Goal: Task Accomplishment & Management: Use online tool/utility

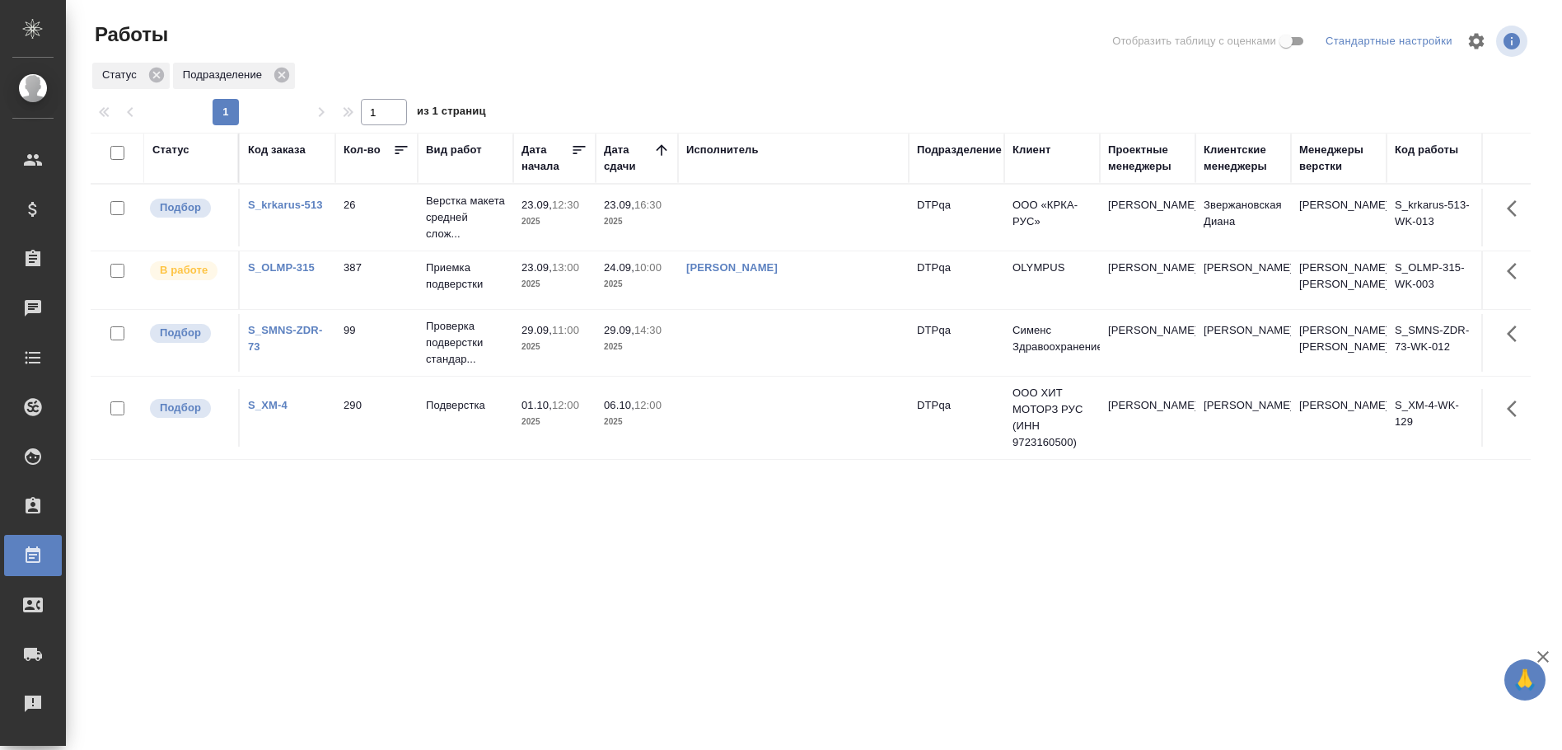
click at [711, 226] on td at bounding box center [793, 218] width 231 height 58
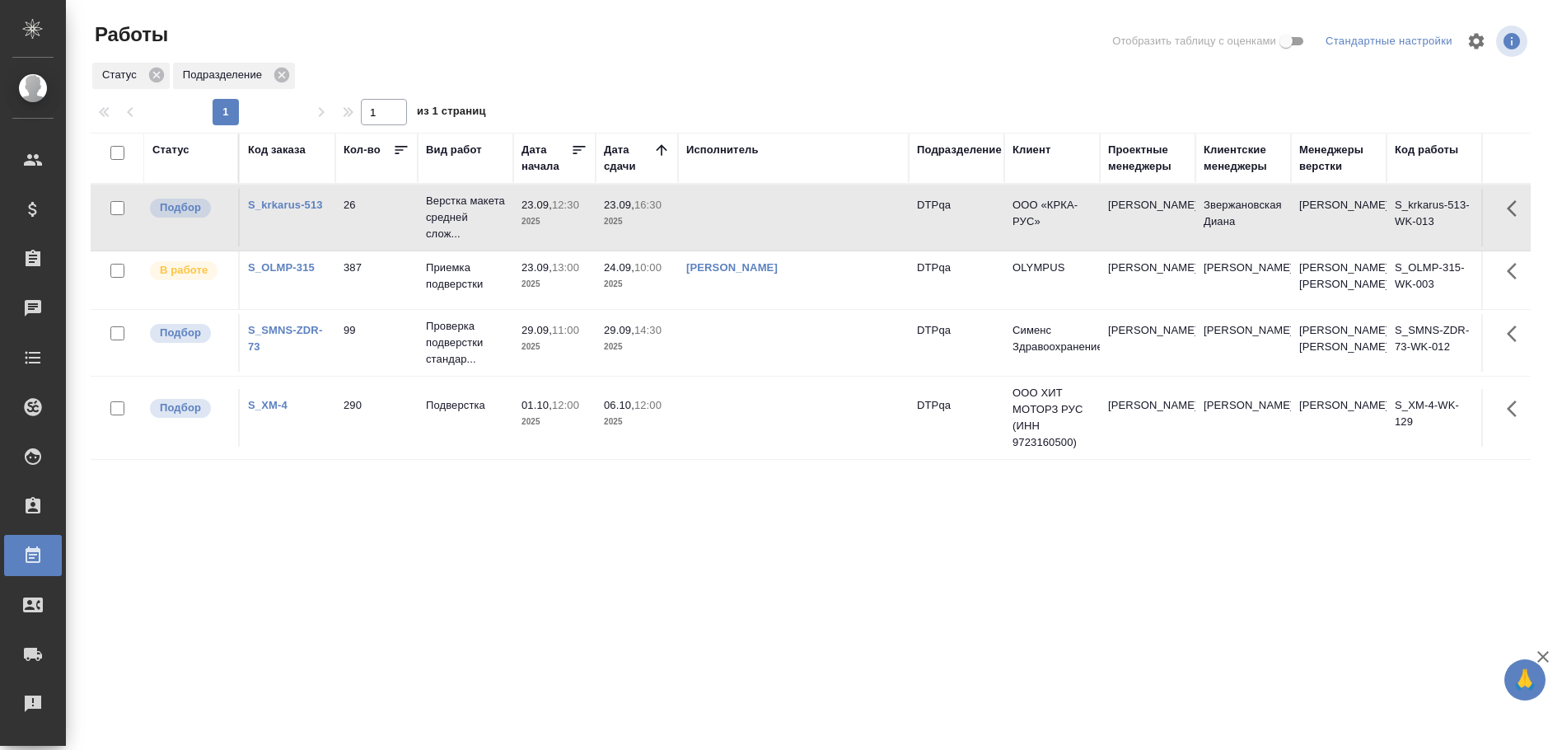
click at [722, 226] on td at bounding box center [793, 218] width 231 height 58
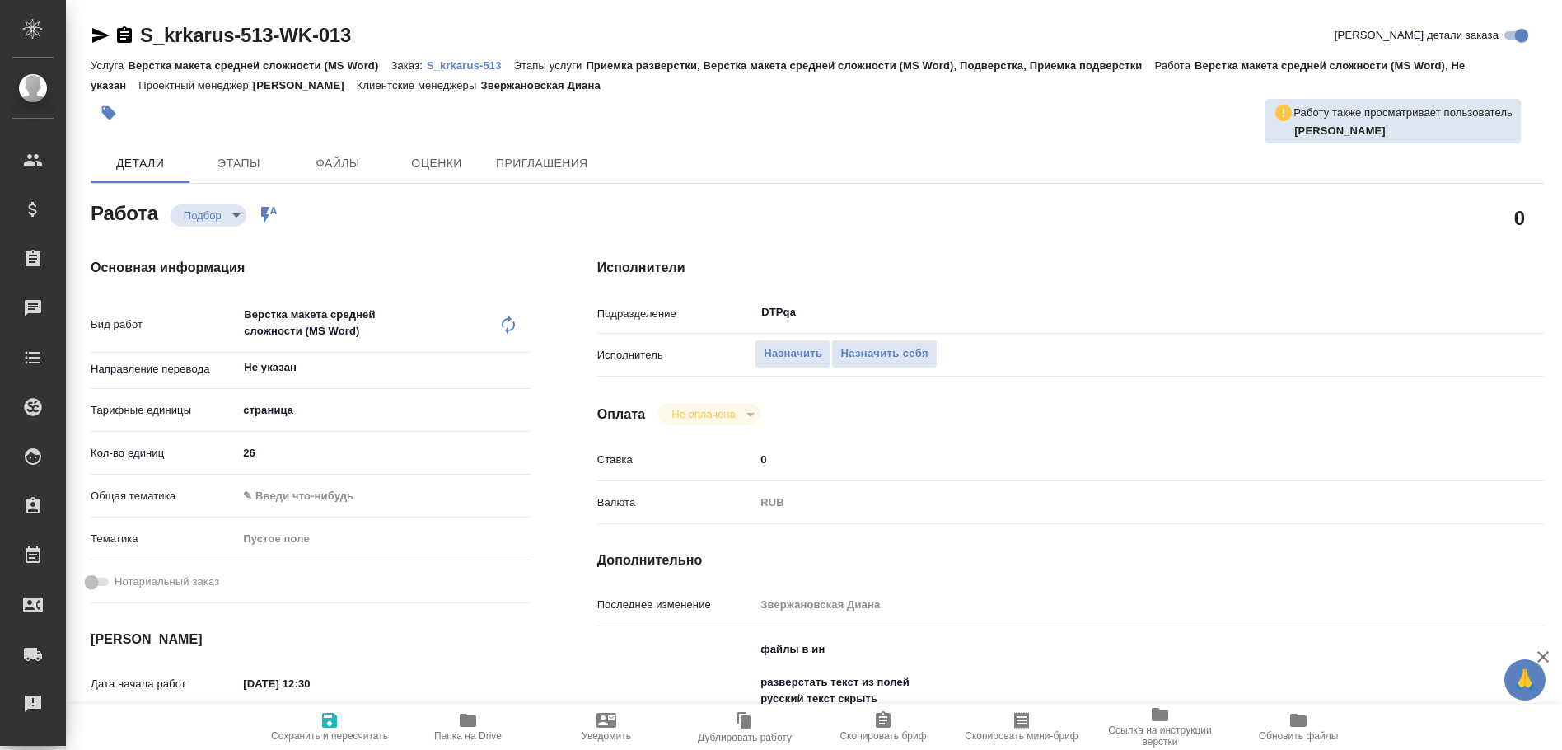
type textarea "x"
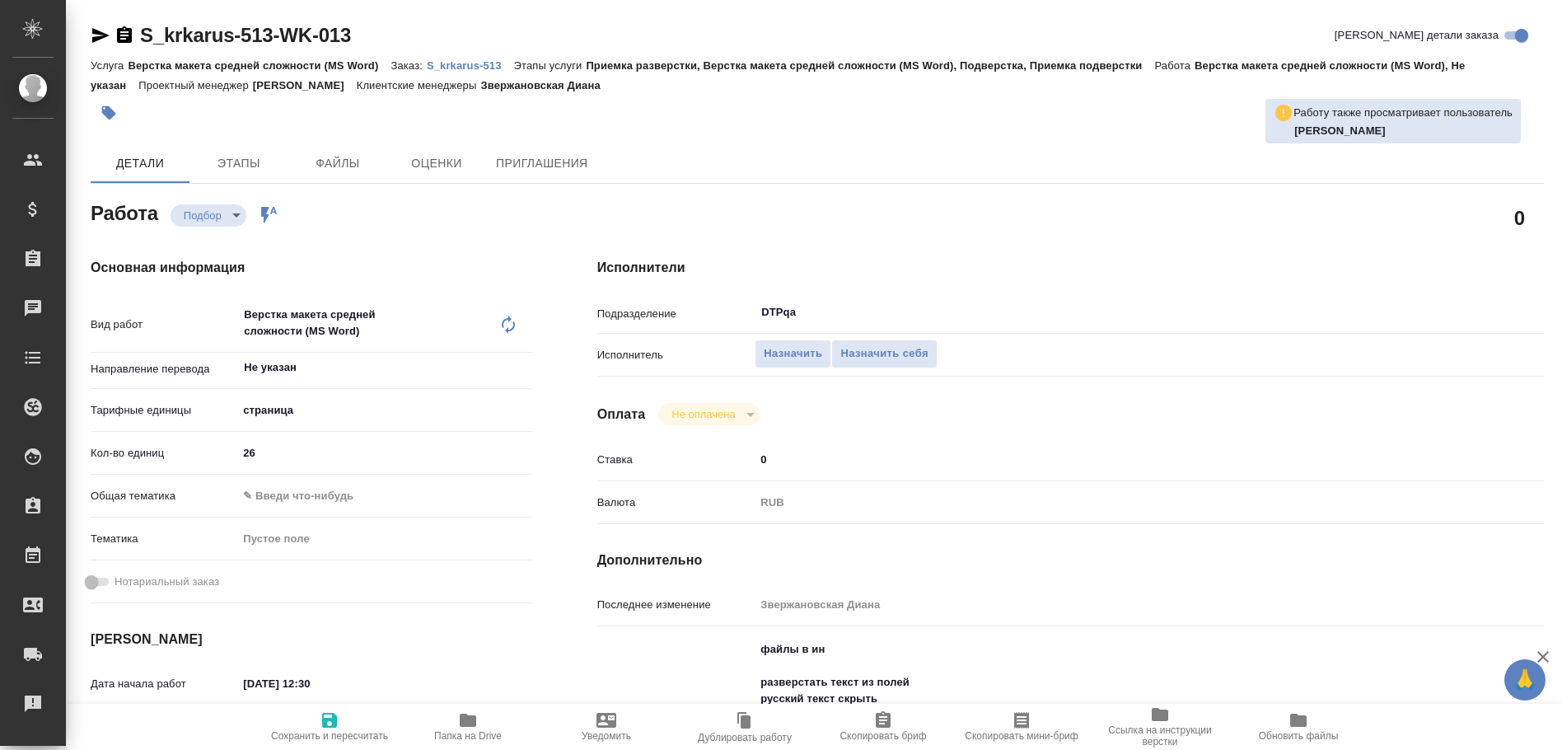
type textarea "x"
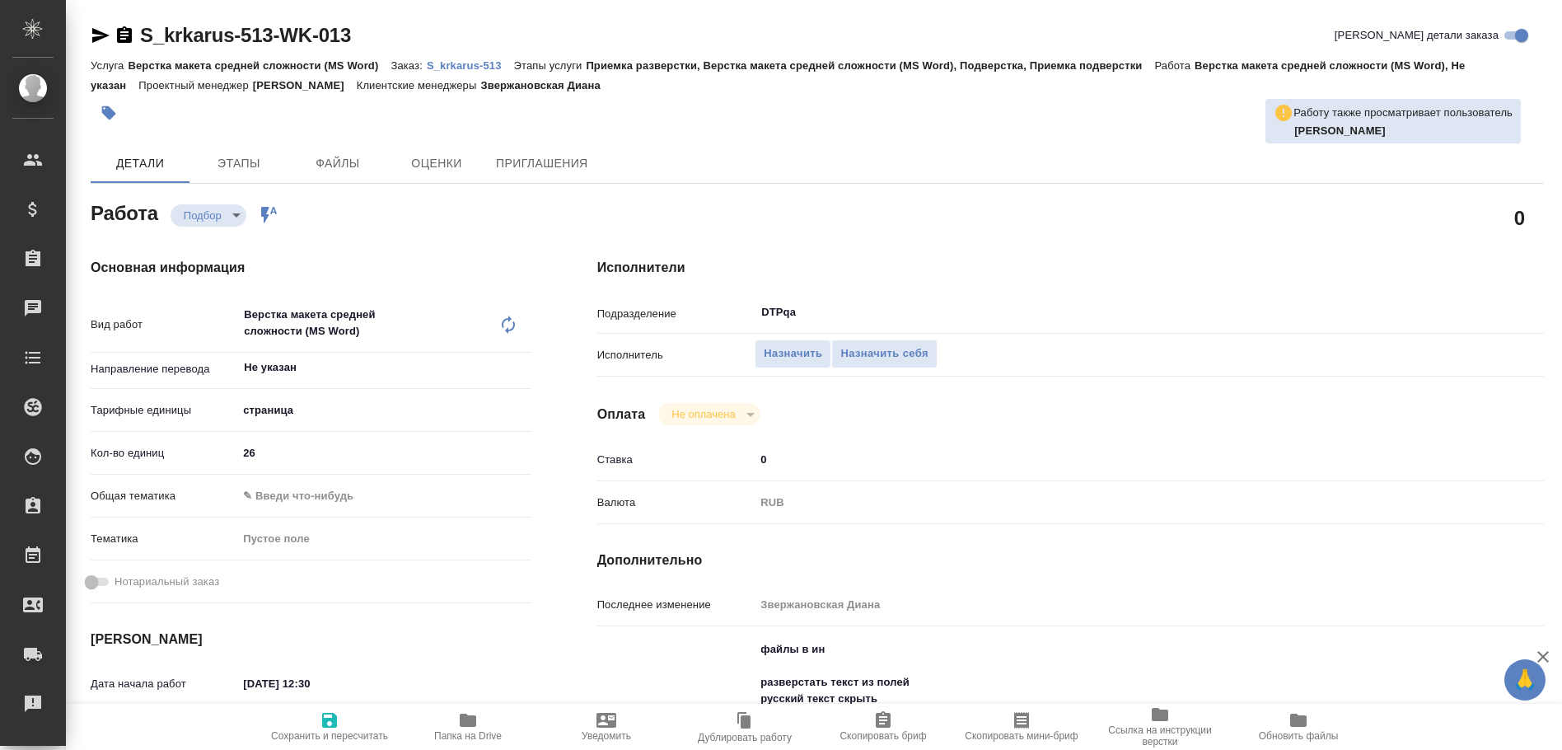
type textarea "x"
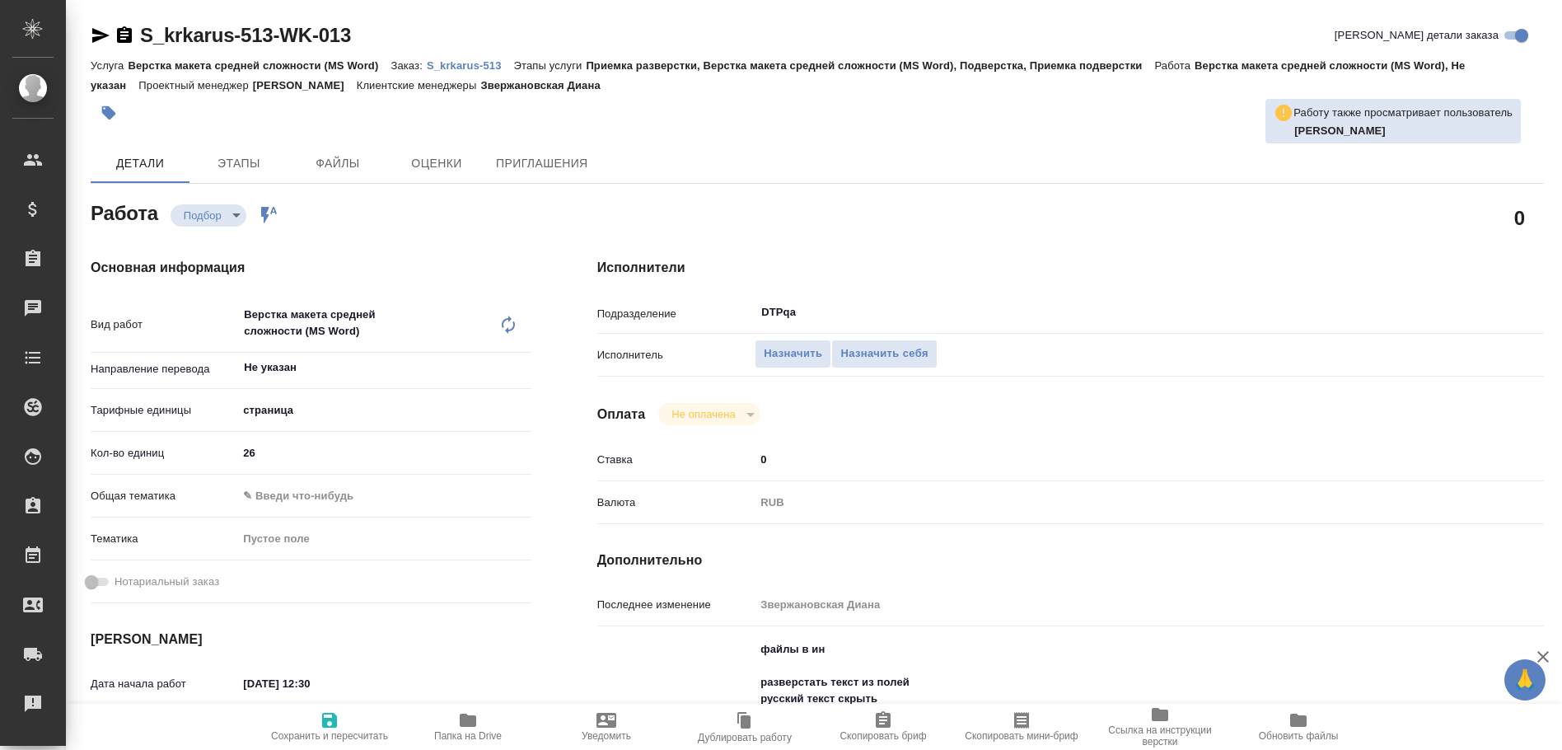
type textarea "x"
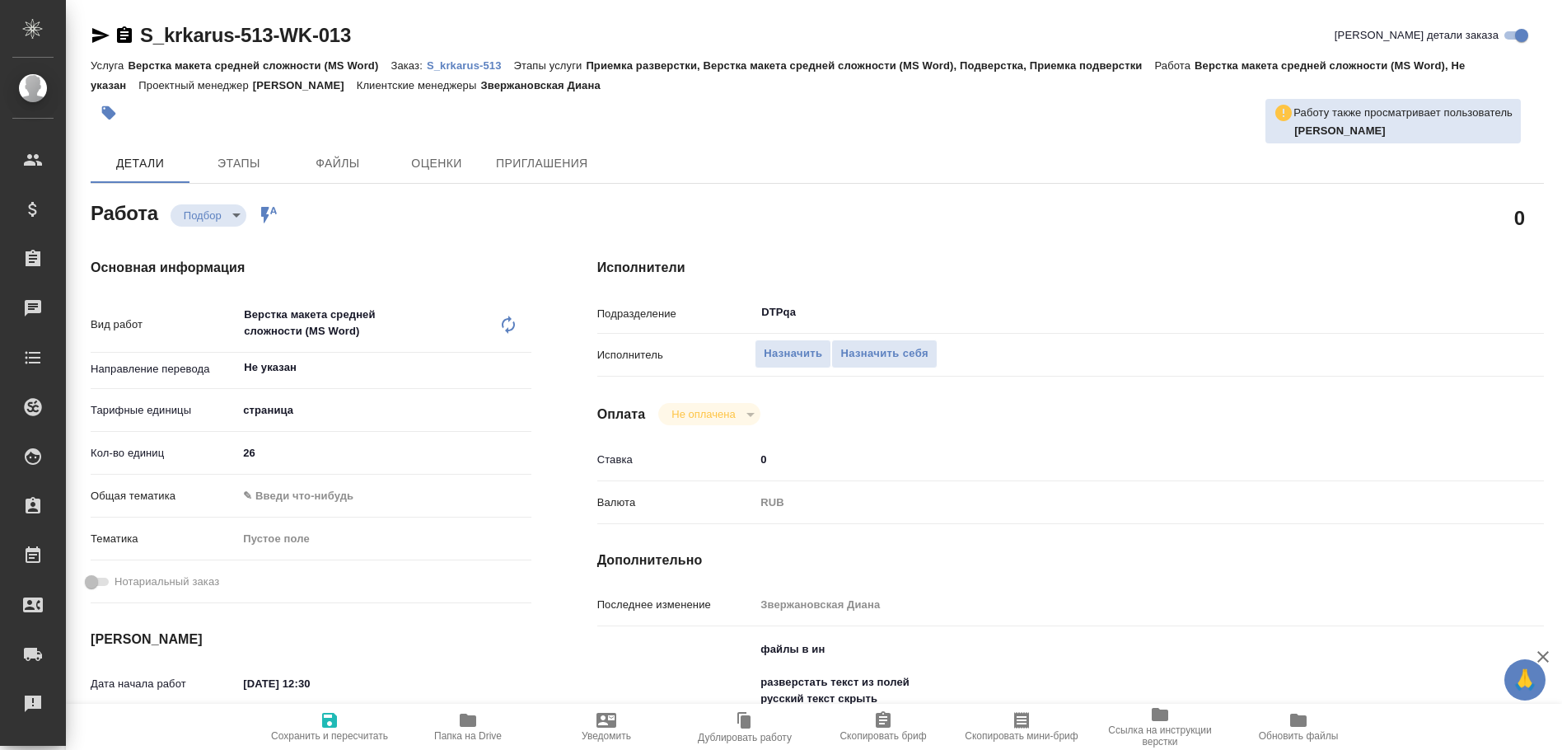
type textarea "x"
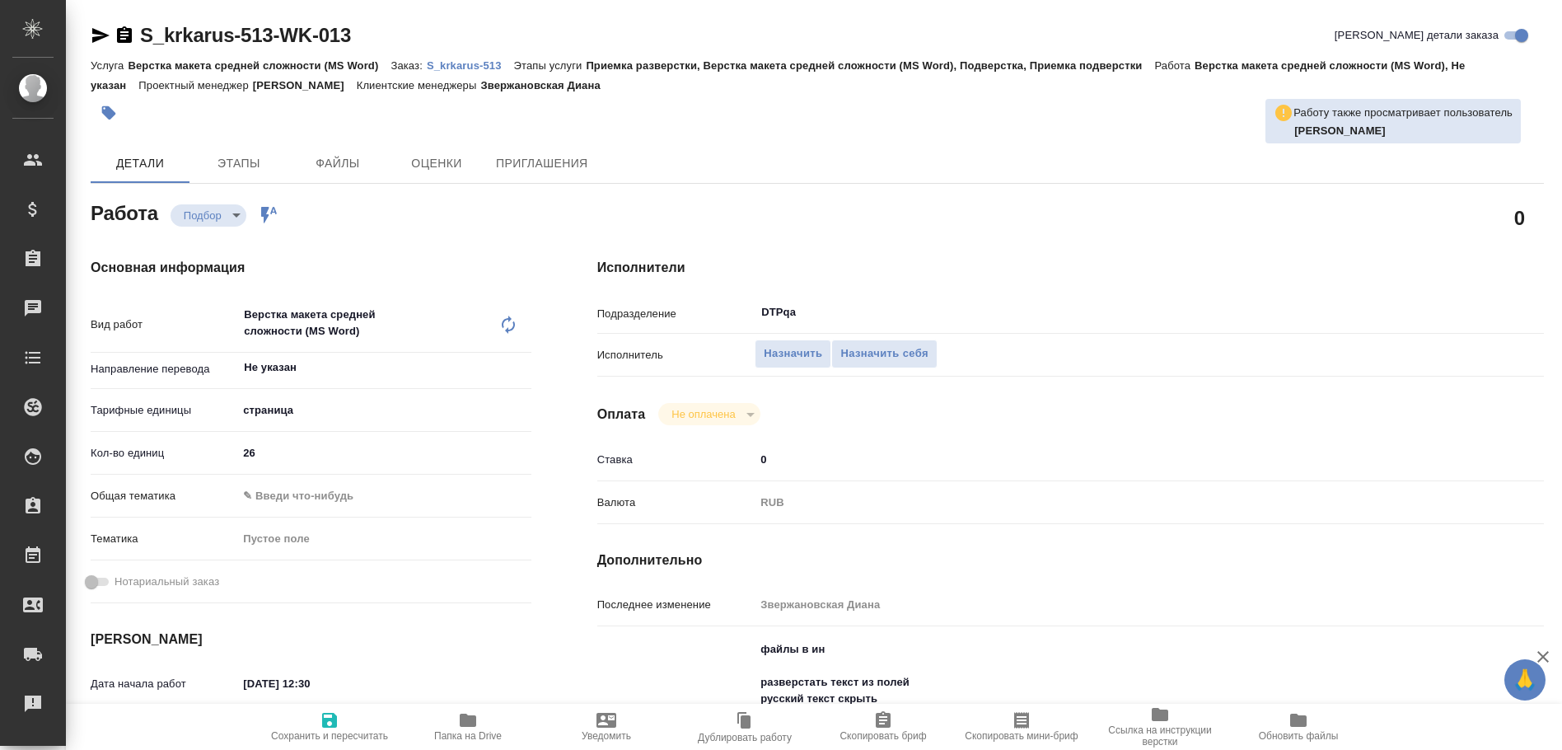
scroll to position [165, 0]
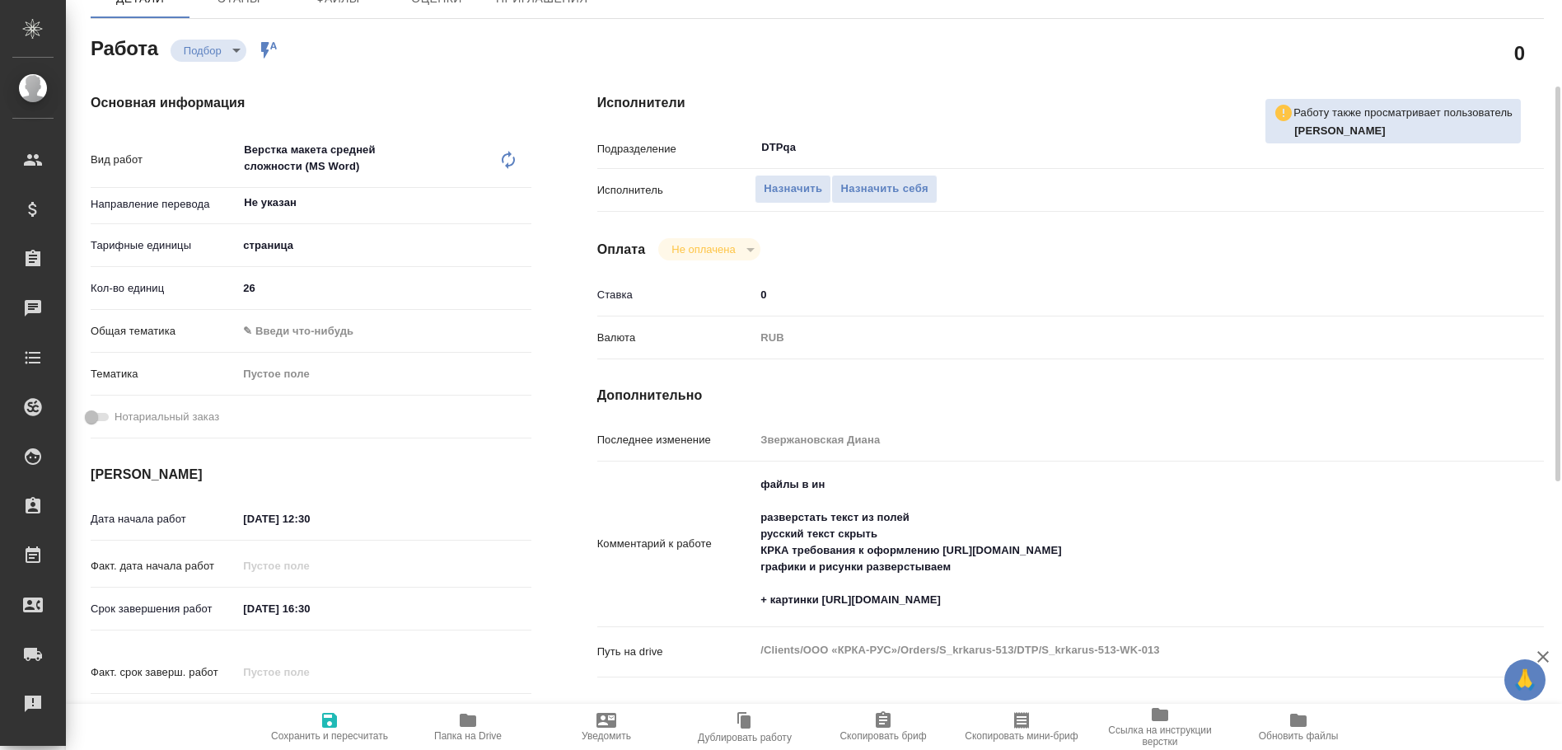
type textarea "x"
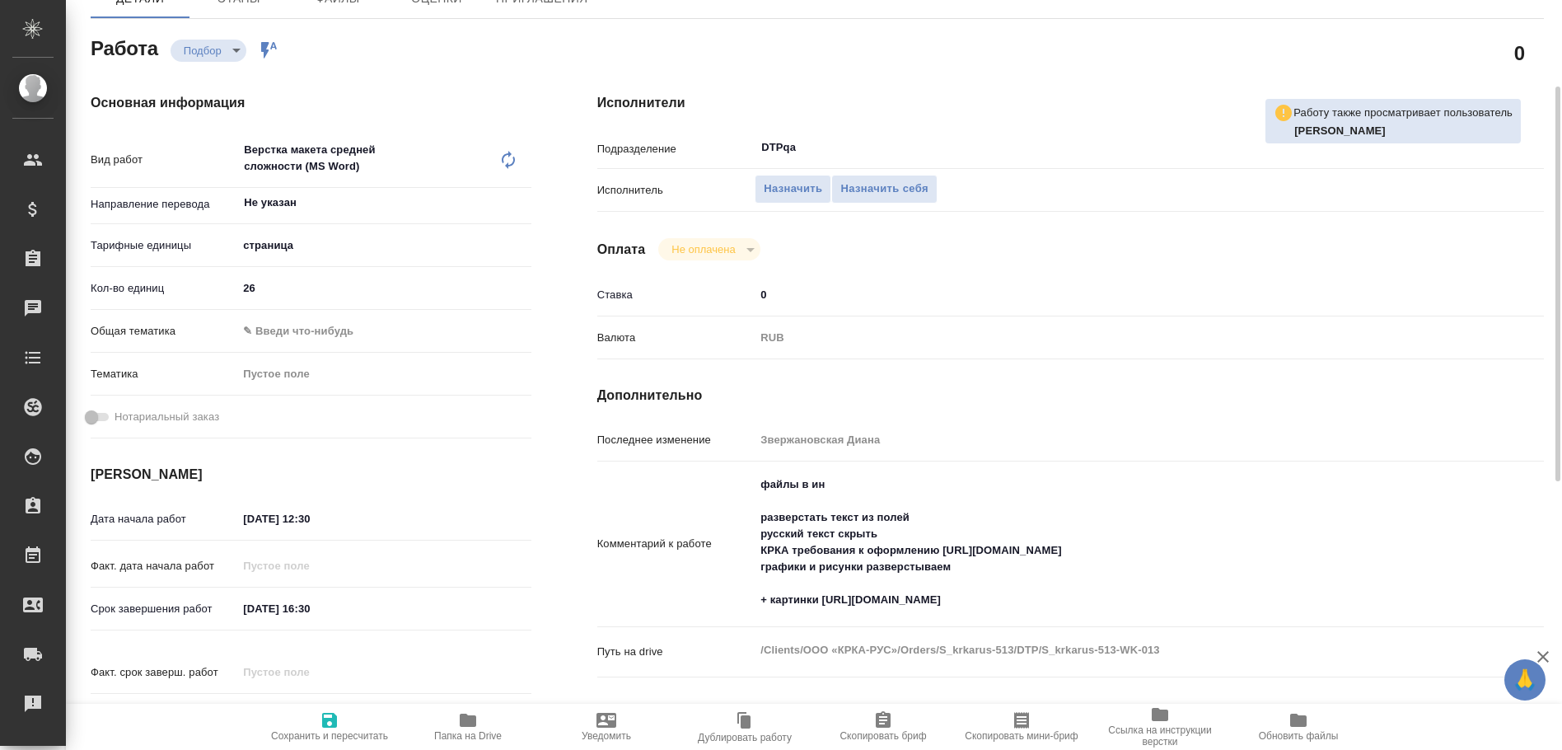
type textarea "x"
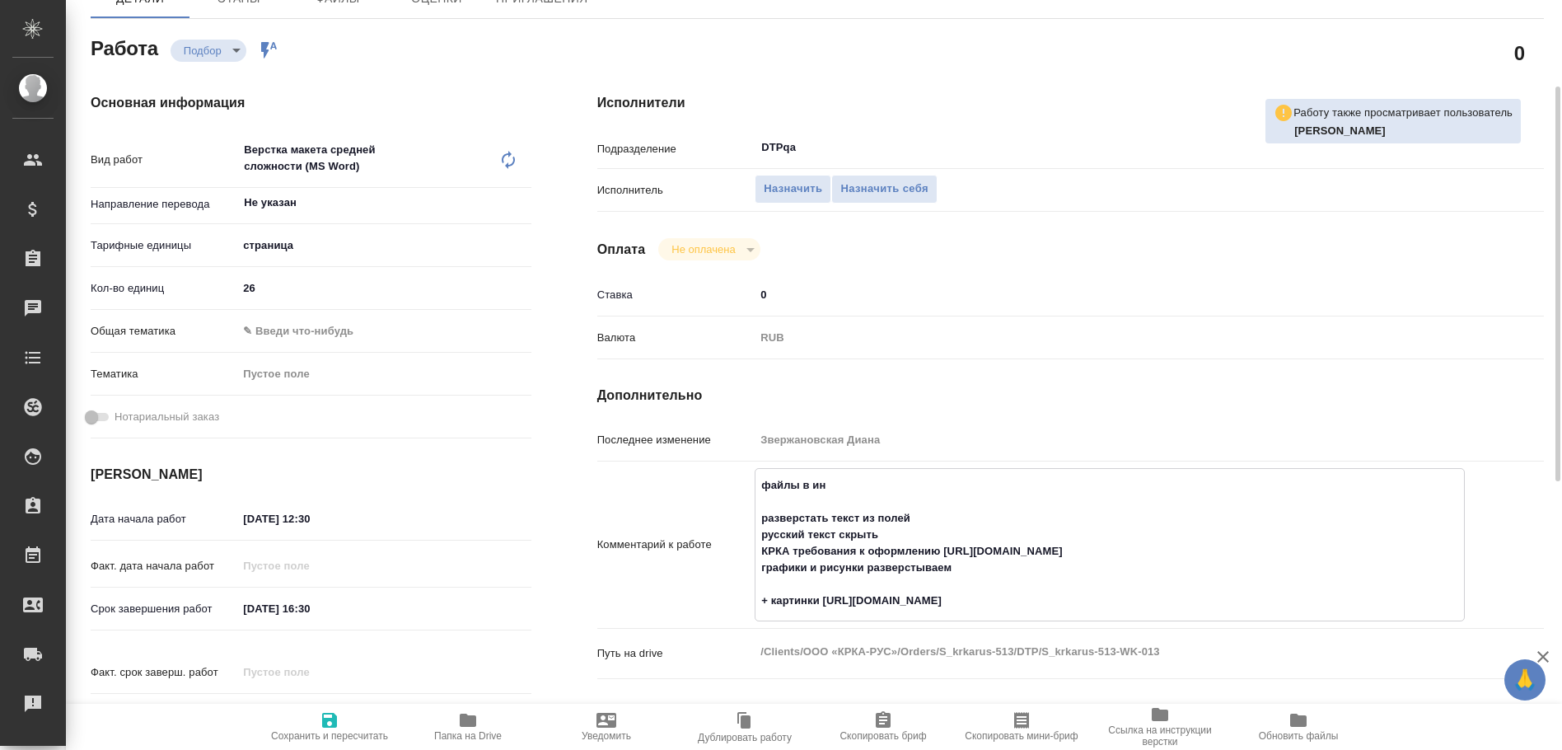
drag, startPoint x: 822, startPoint y: 603, endPoint x: 1161, endPoint y: 605, distance: 338.6
click at [1161, 605] on textarea "файлы в ин разверстать текст из полей русский текст скрыть КРКА требования к оф…" at bounding box center [1109, 542] width 708 height 143
type textarea "x"
click at [460, 723] on icon "button" at bounding box center [468, 719] width 16 height 13
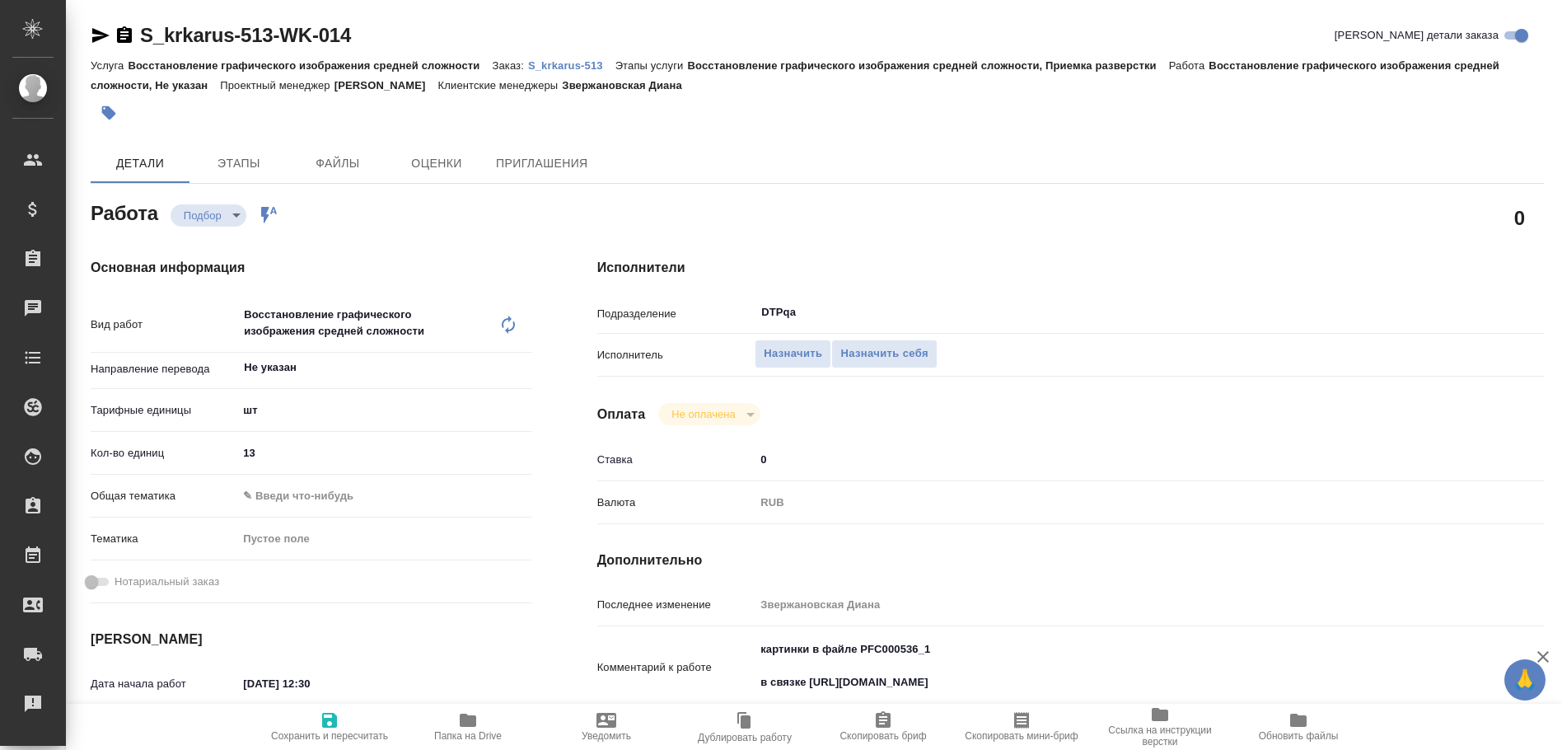
type textarea "x"
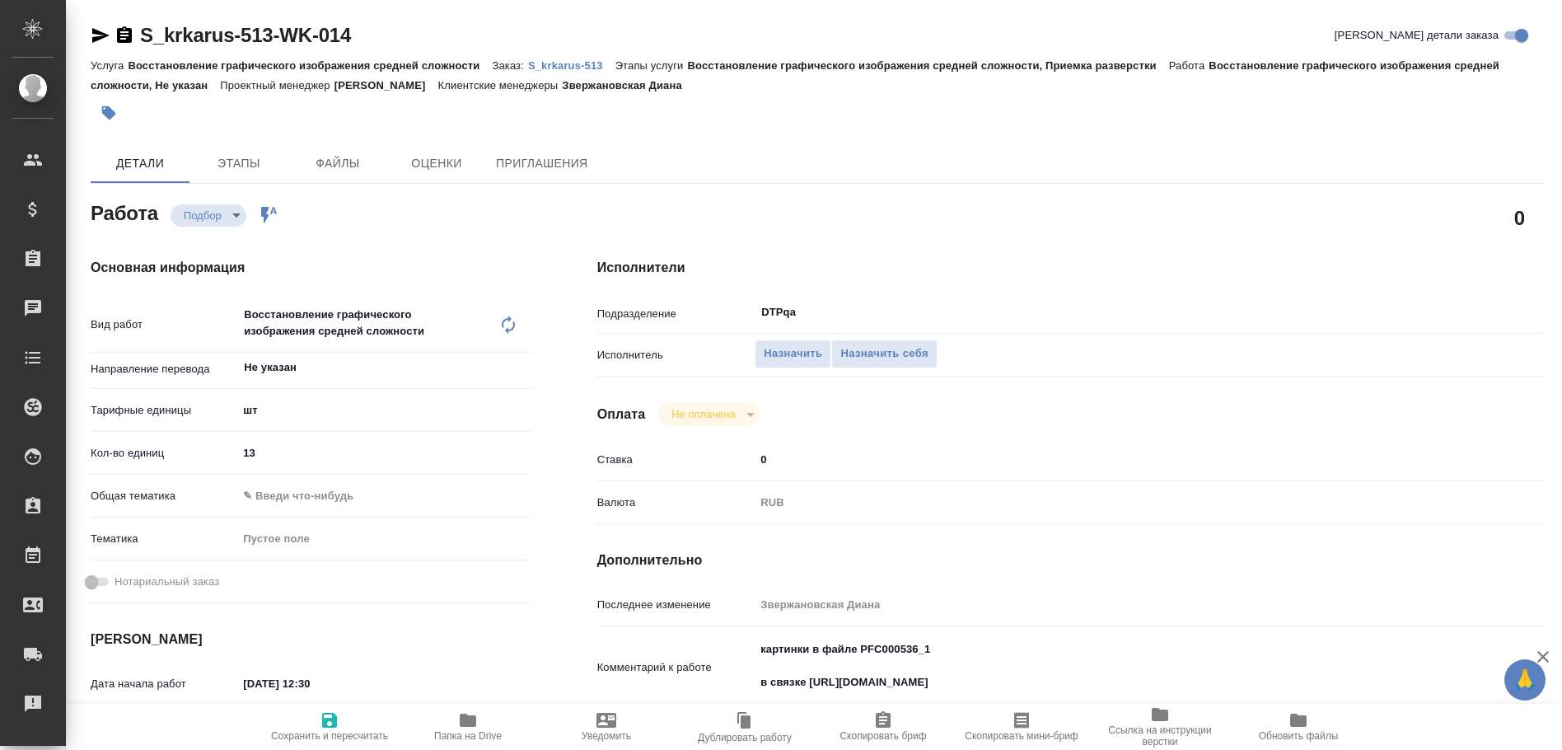
type textarea "x"
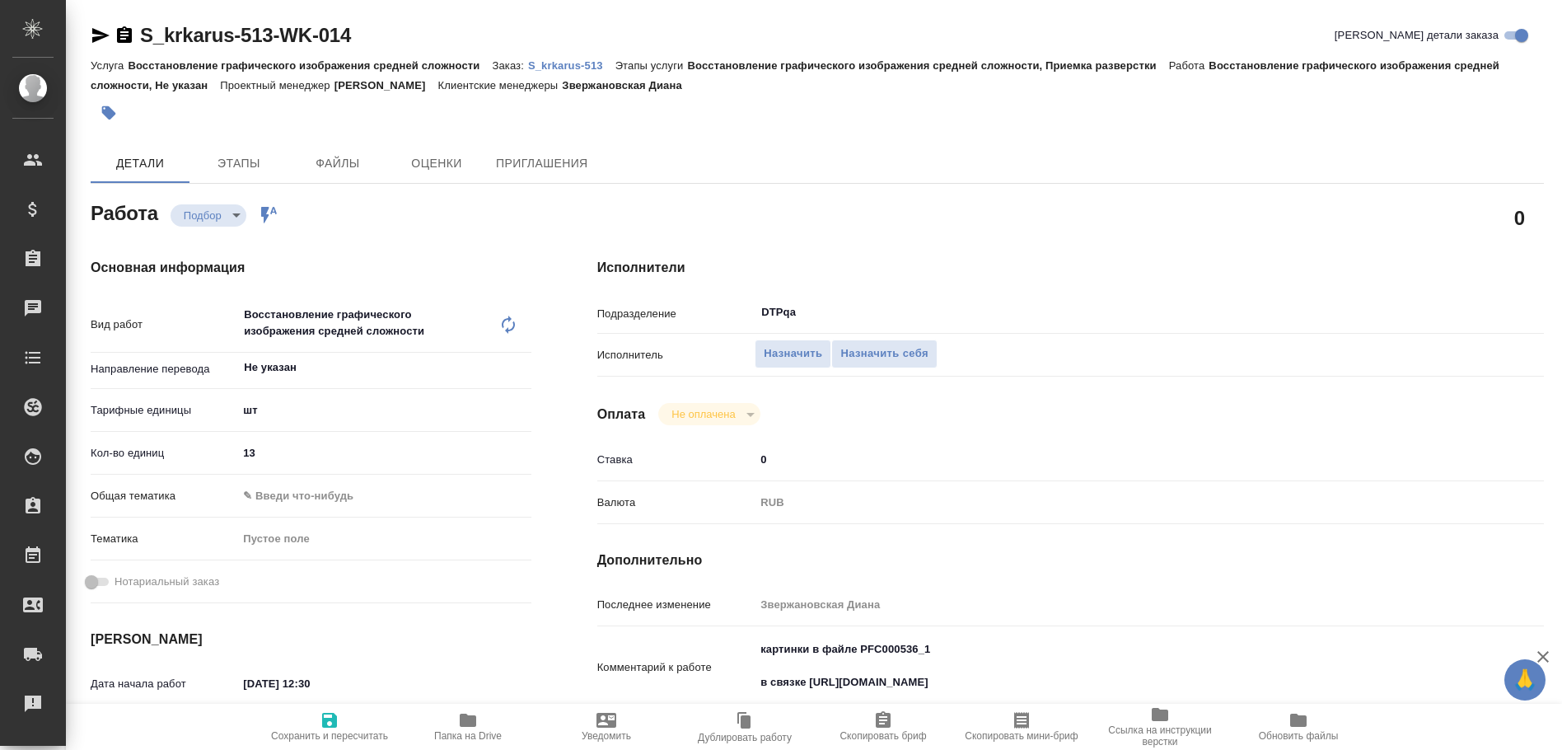
type textarea "x"
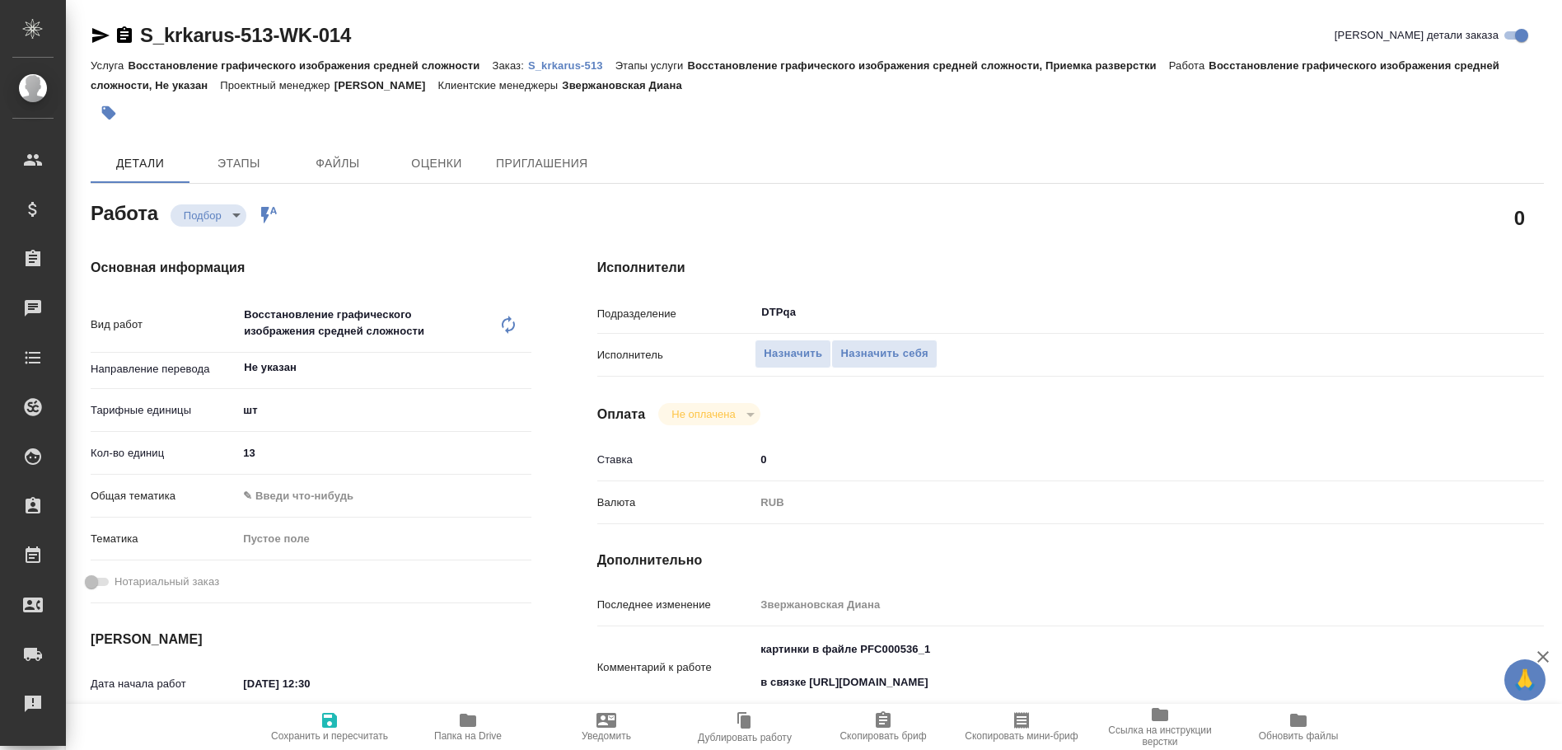
type textarea "x"
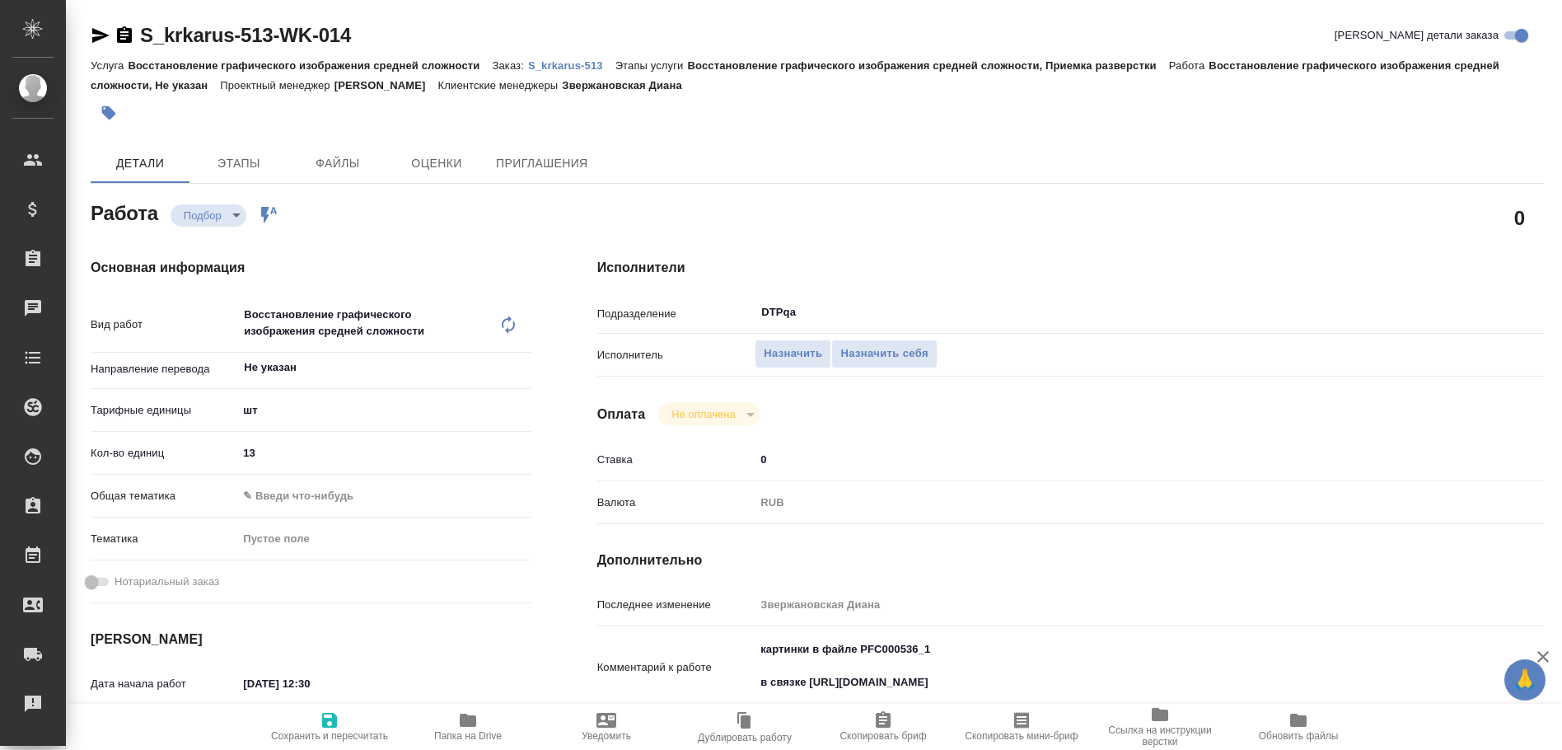
type textarea "x"
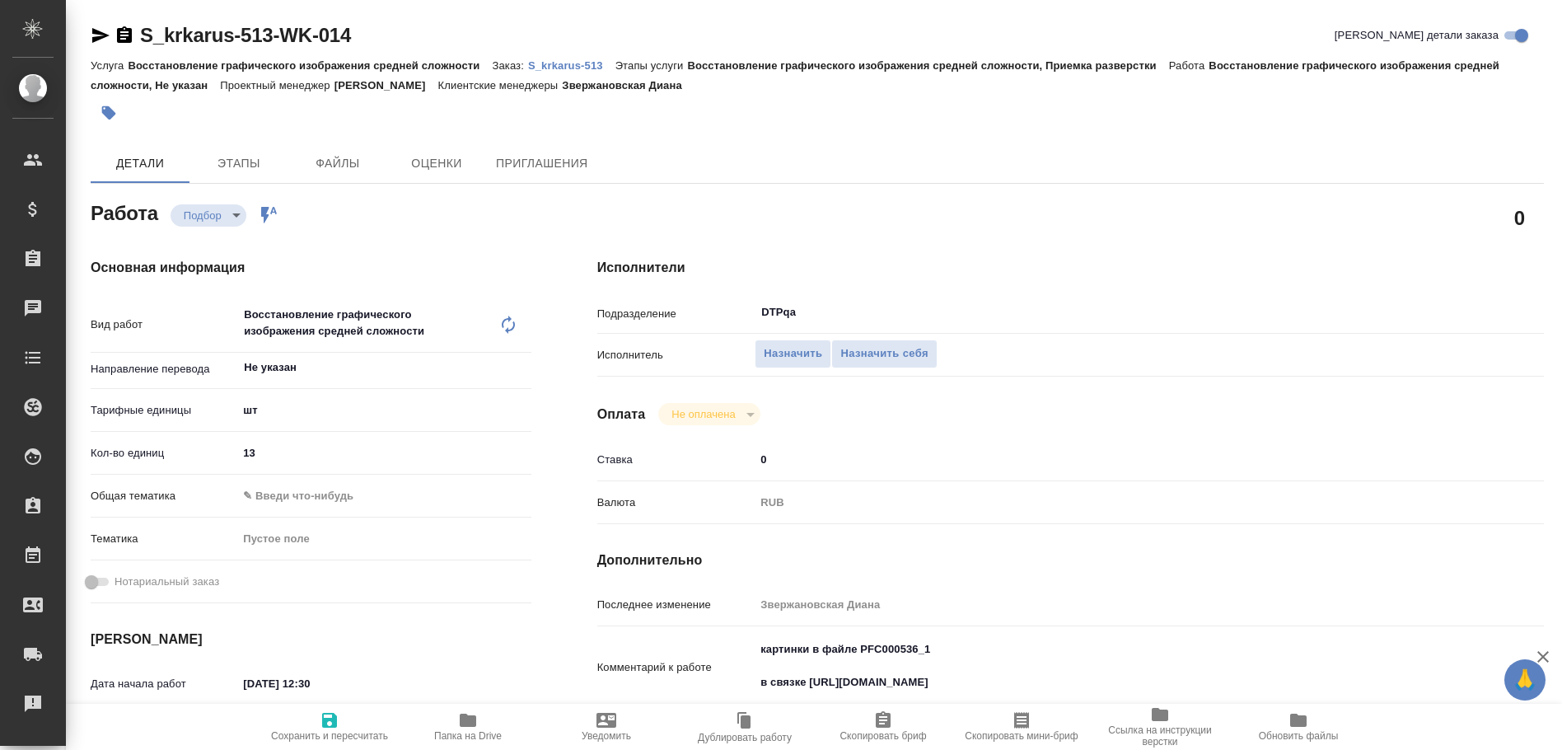
scroll to position [82, 0]
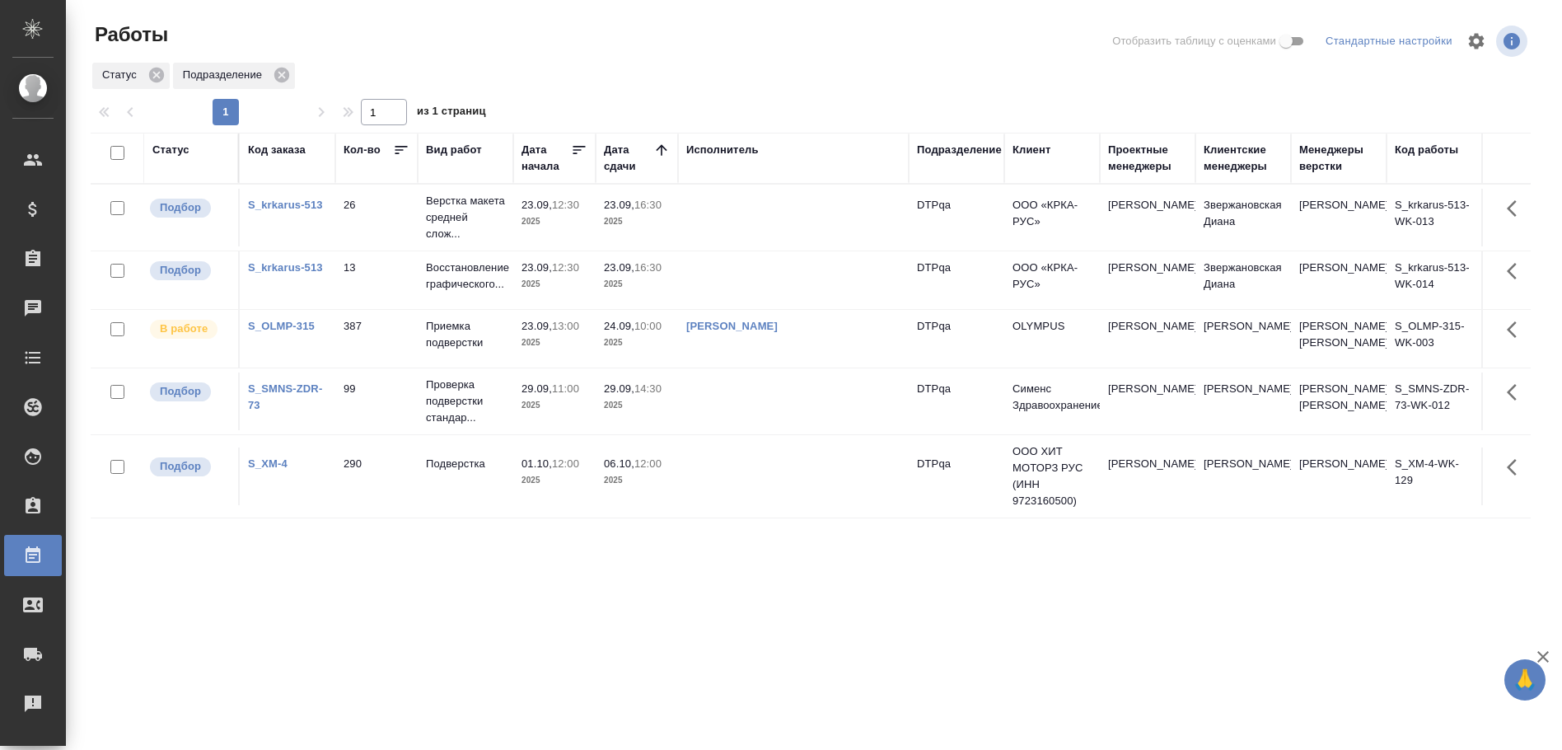
click at [722, 277] on td at bounding box center [793, 280] width 231 height 58
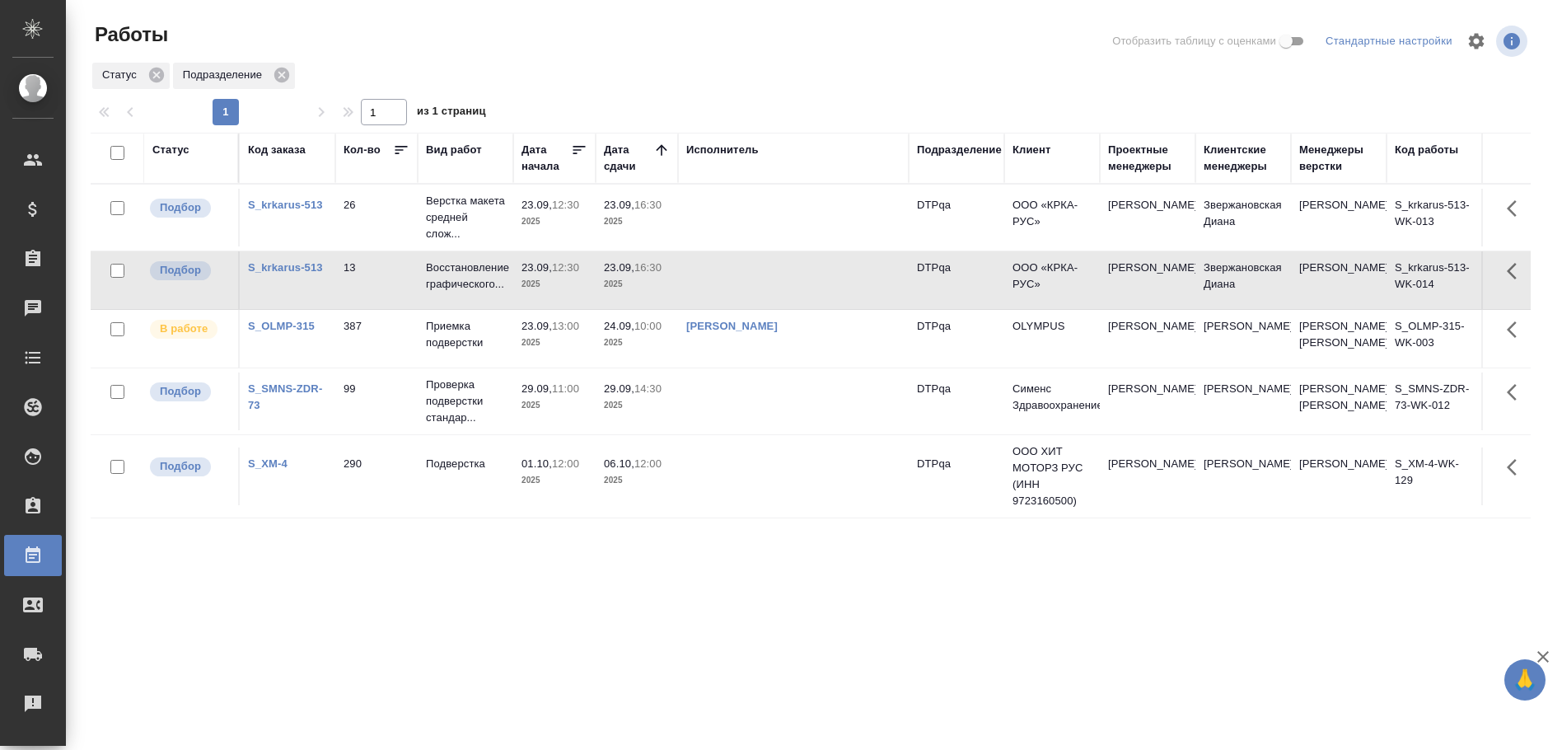
click at [722, 277] on td at bounding box center [793, 280] width 231 height 58
click at [729, 332] on link "Исмагилова Диана" at bounding box center [731, 326] width 91 height 12
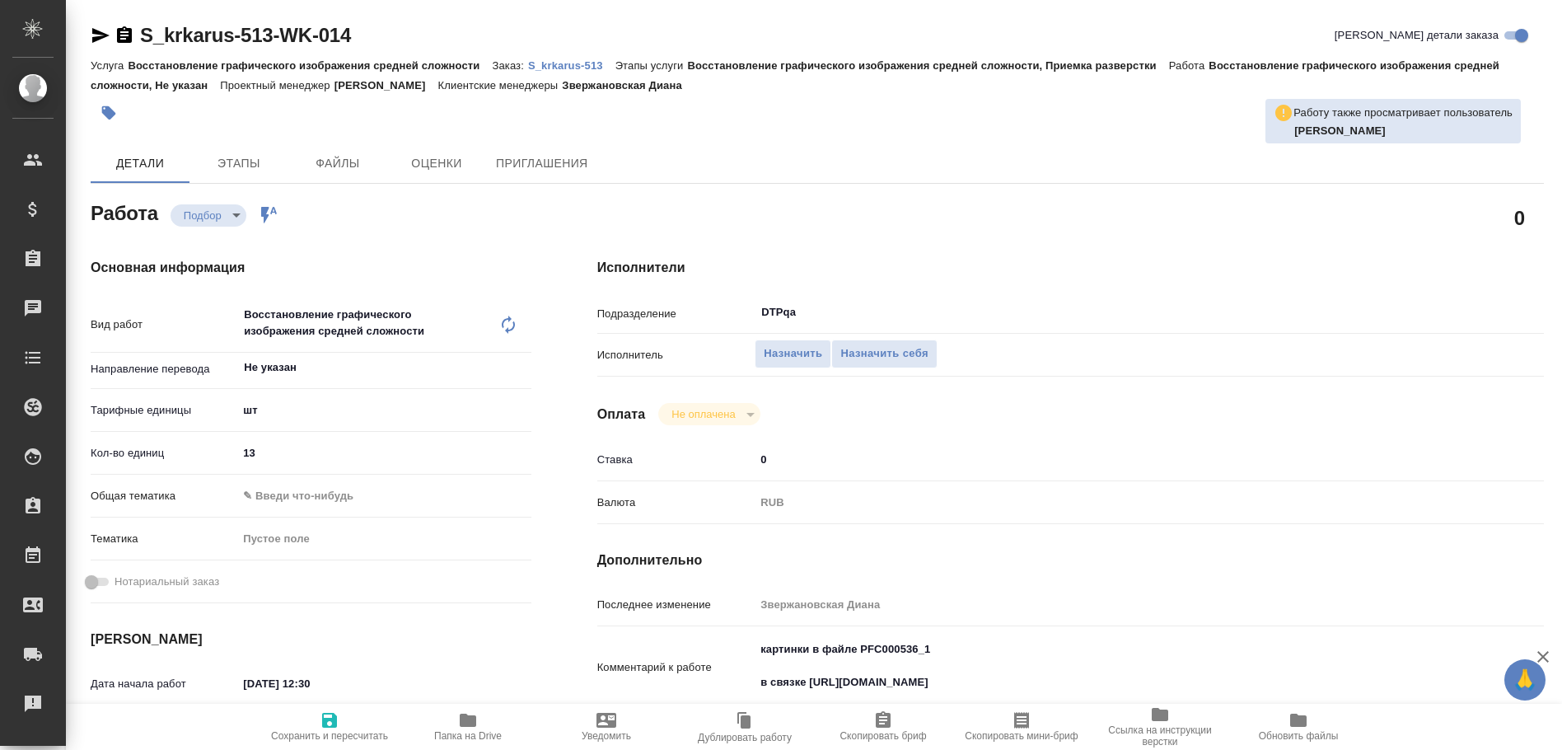
type textarea "x"
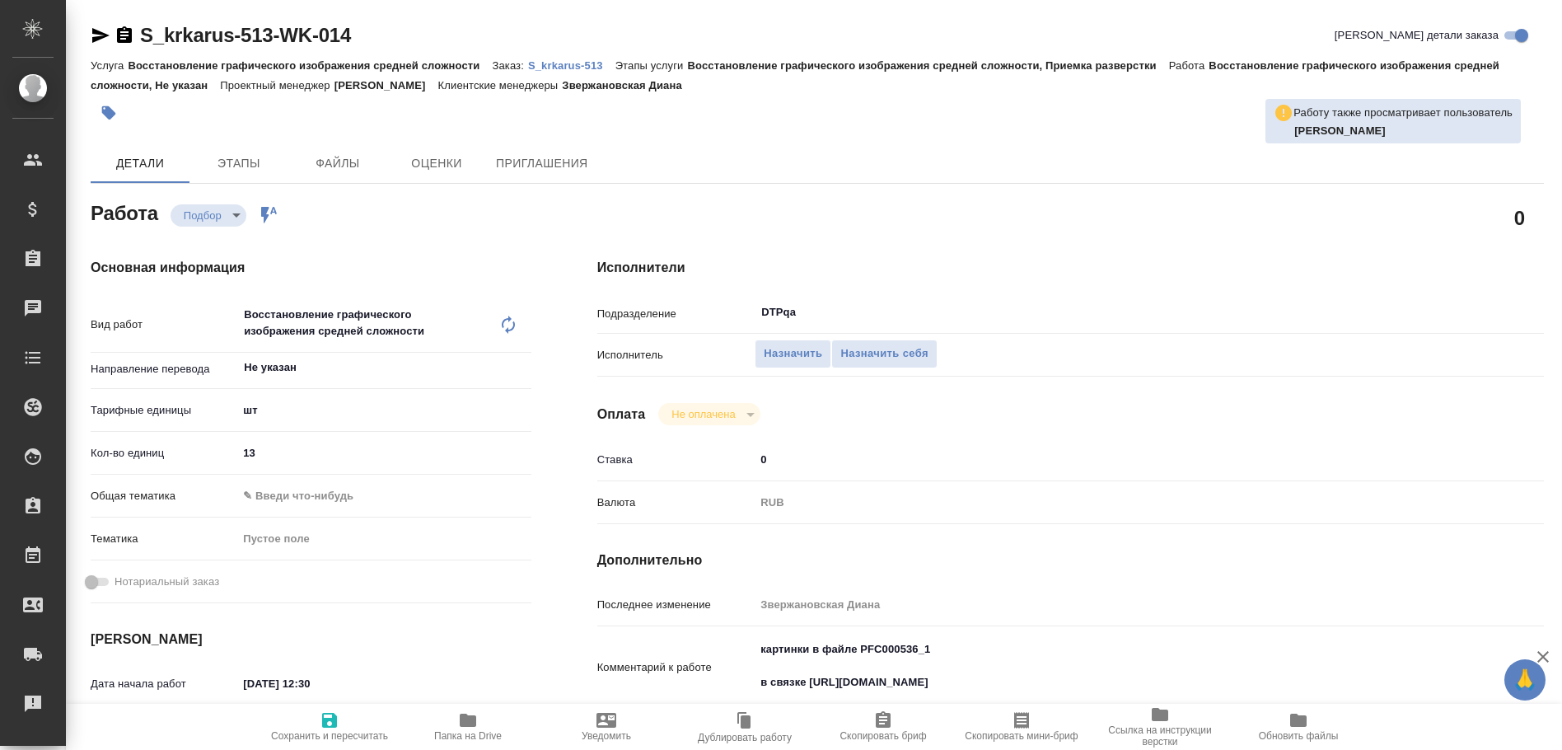
type textarea "x"
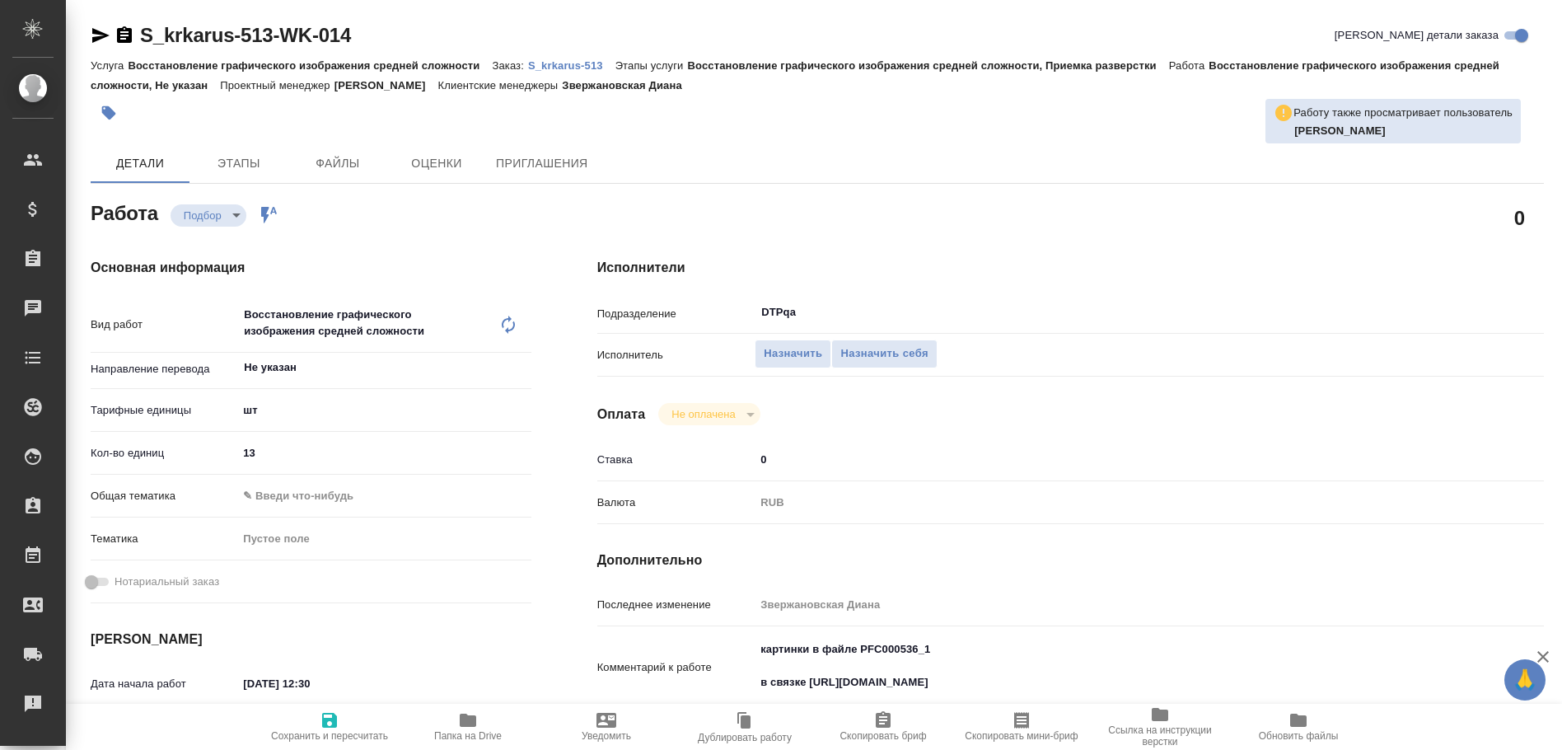
type textarea "x"
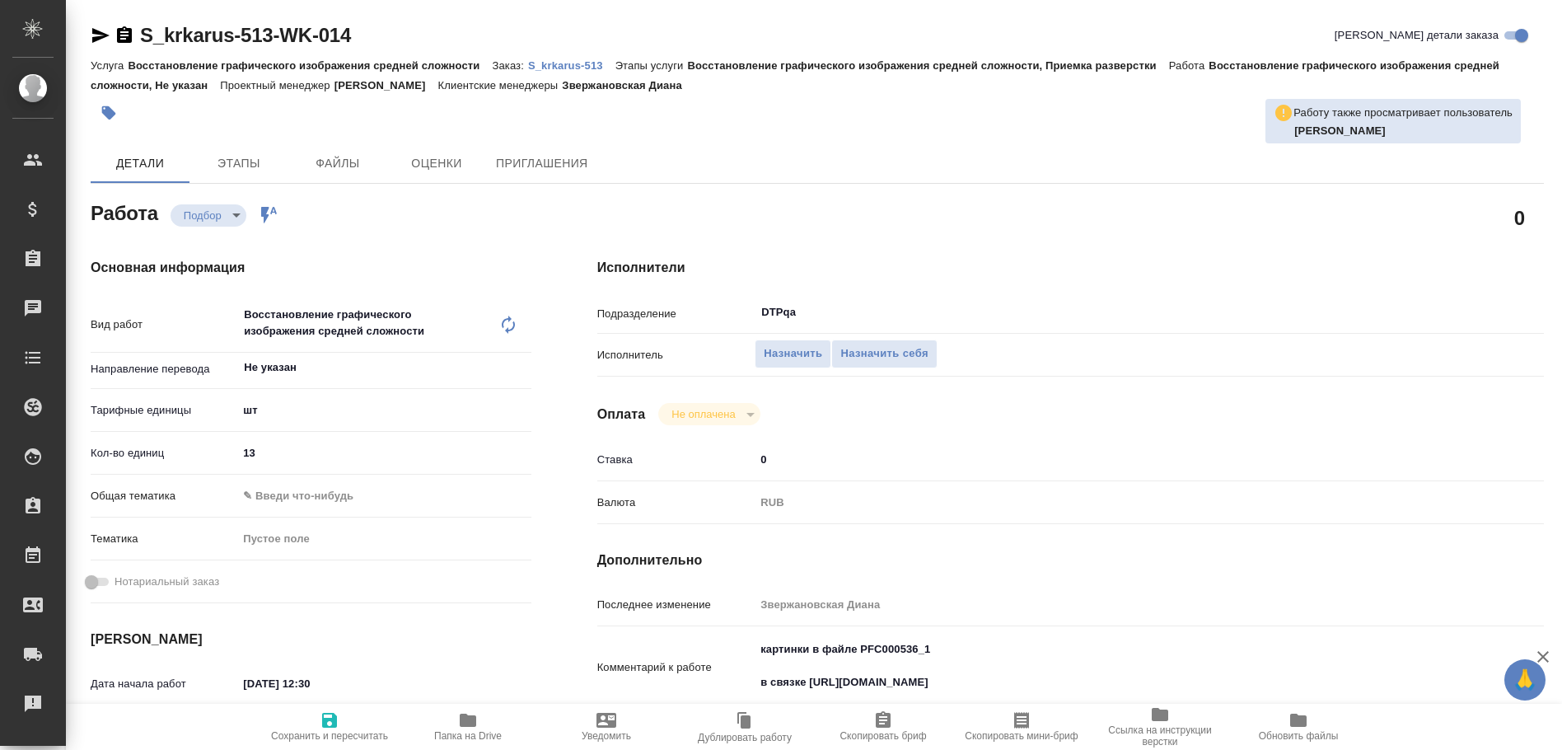
type textarea "x"
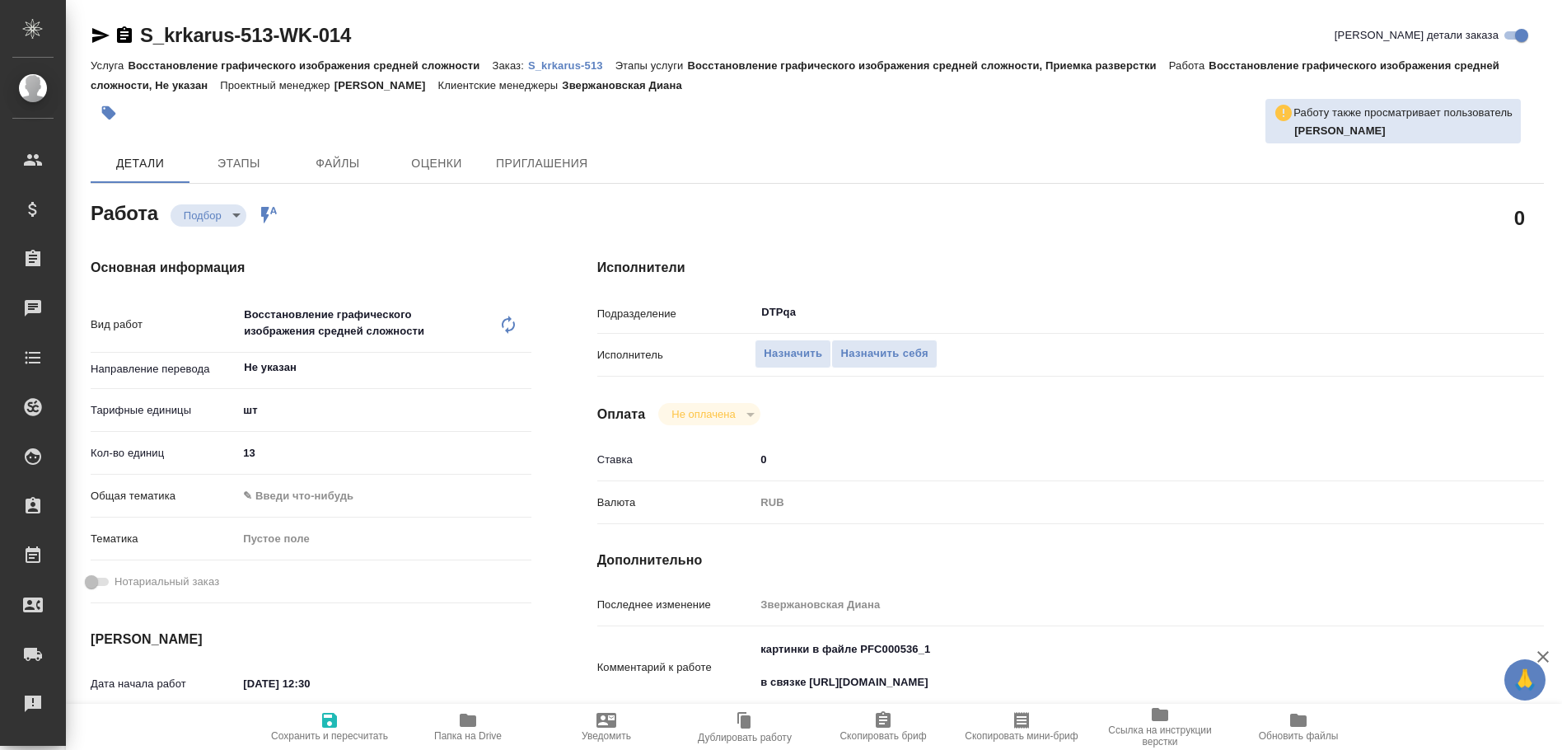
type textarea "x"
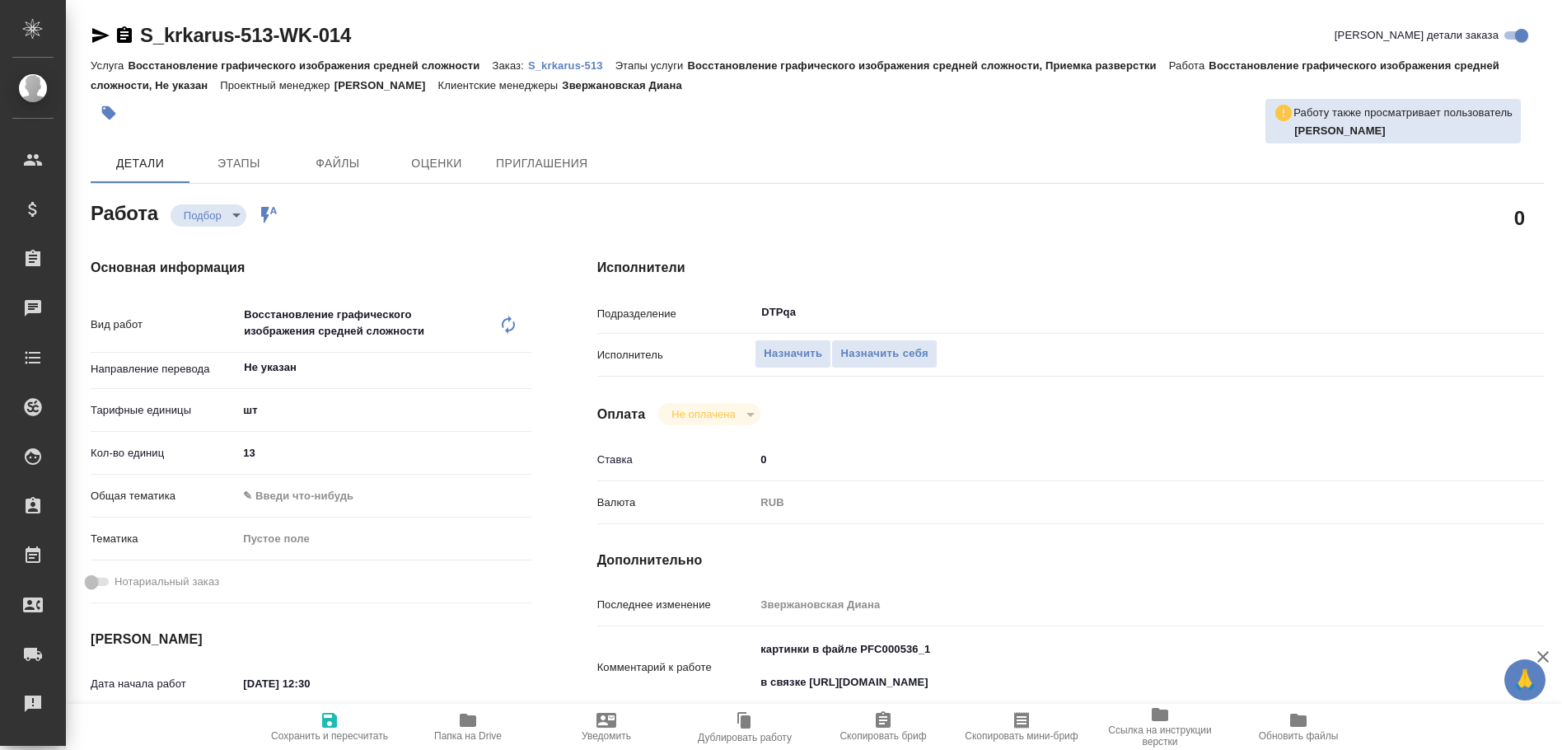
type textarea "x"
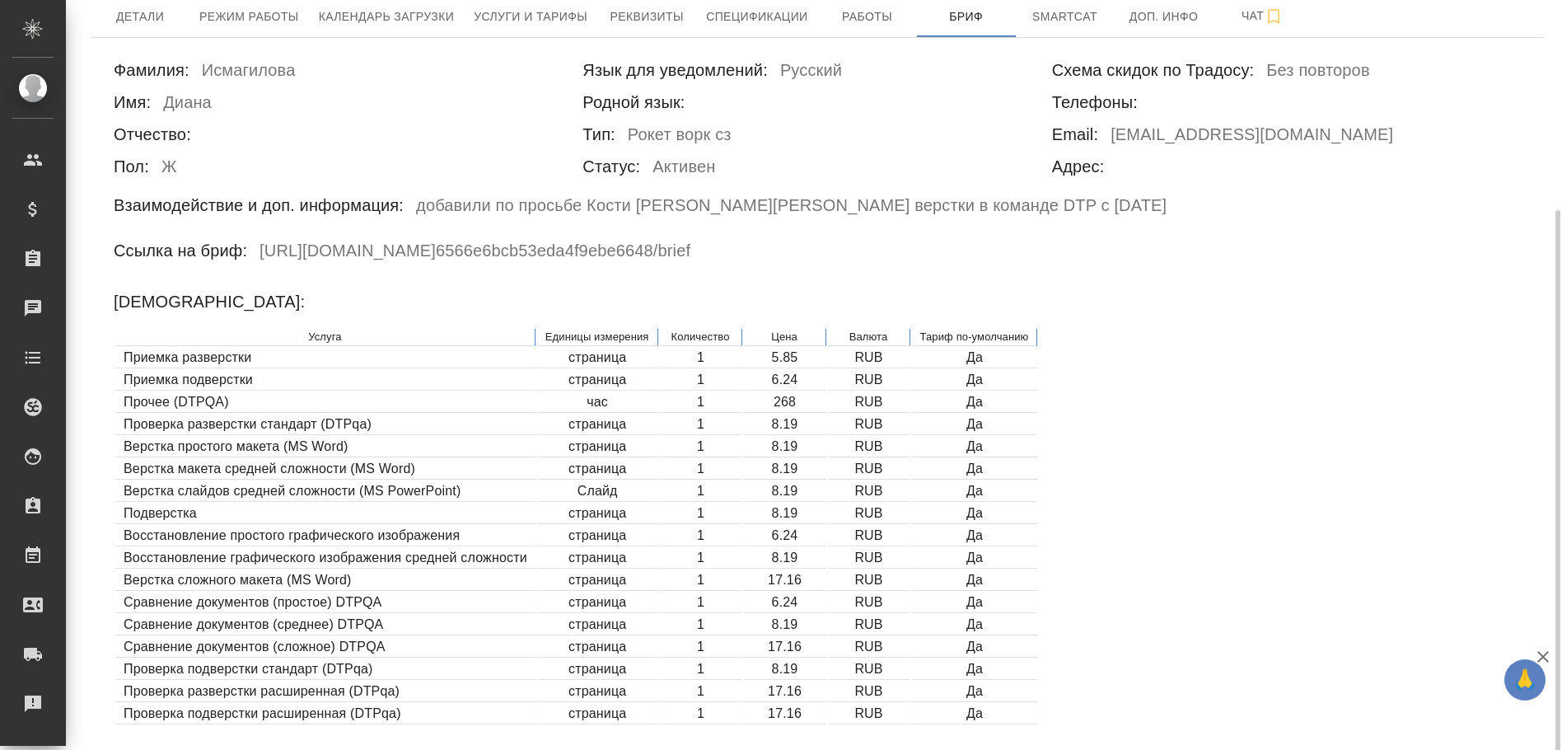
scroll to position [165, 0]
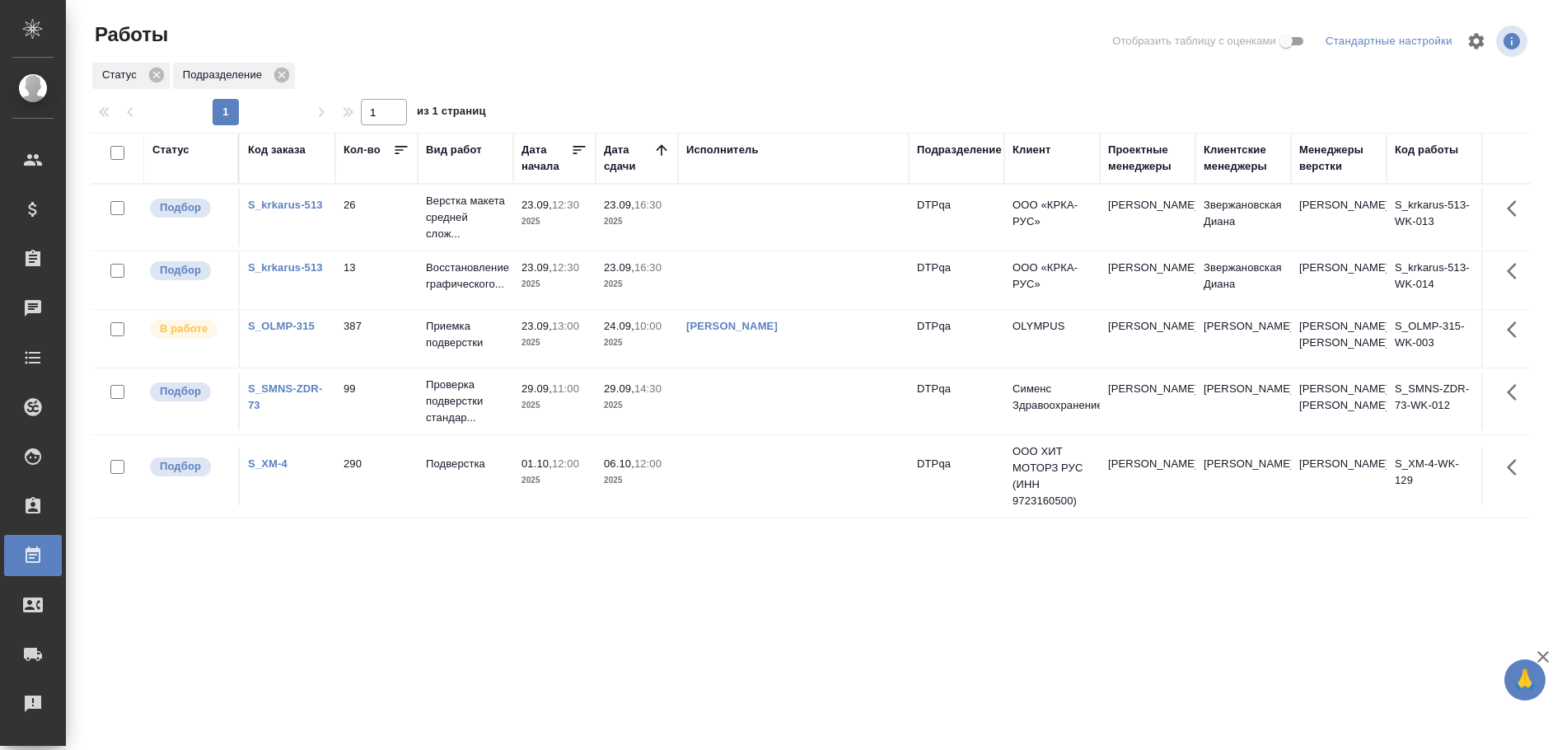
click at [738, 283] on td at bounding box center [793, 280] width 231 height 58
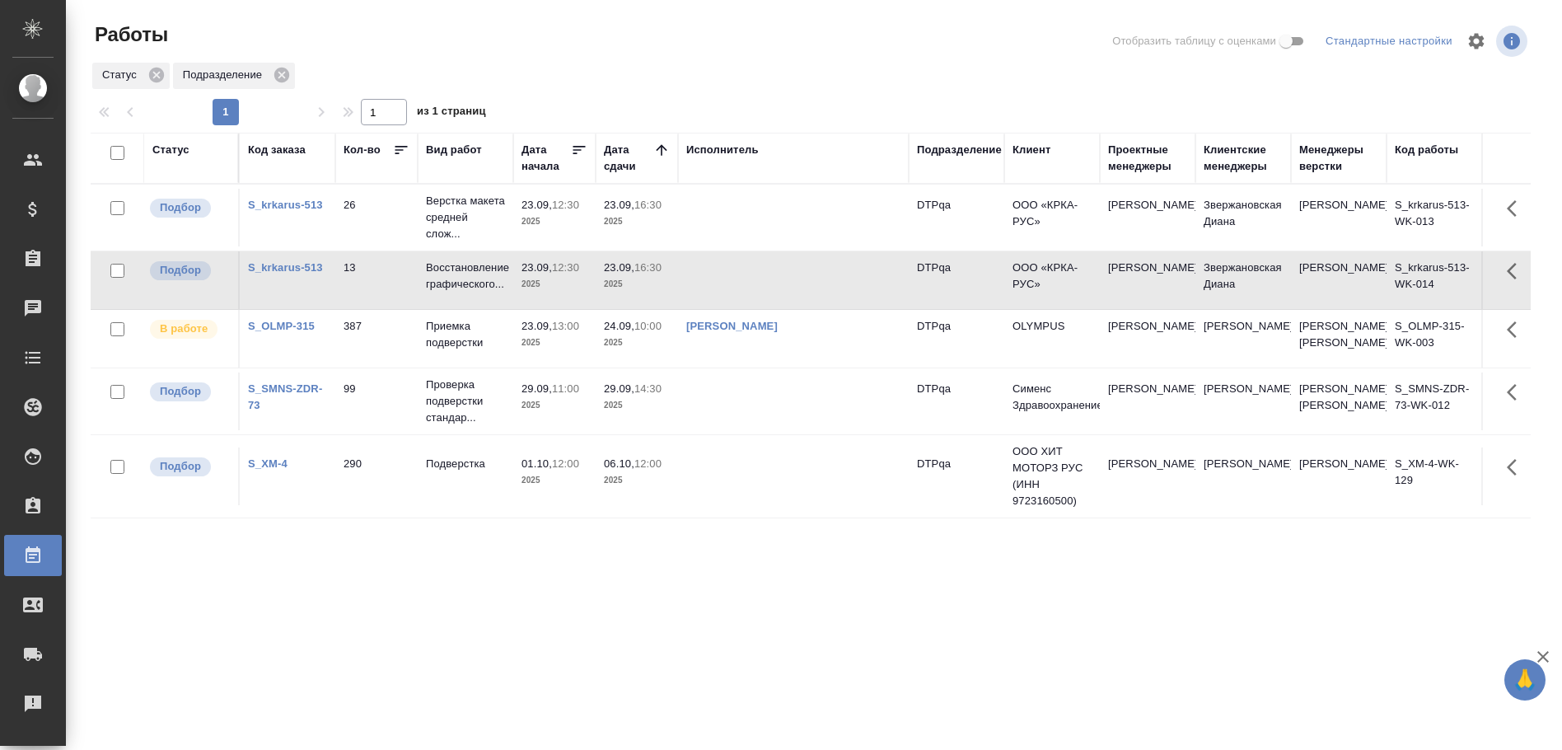
click at [738, 283] on td at bounding box center [793, 280] width 231 height 58
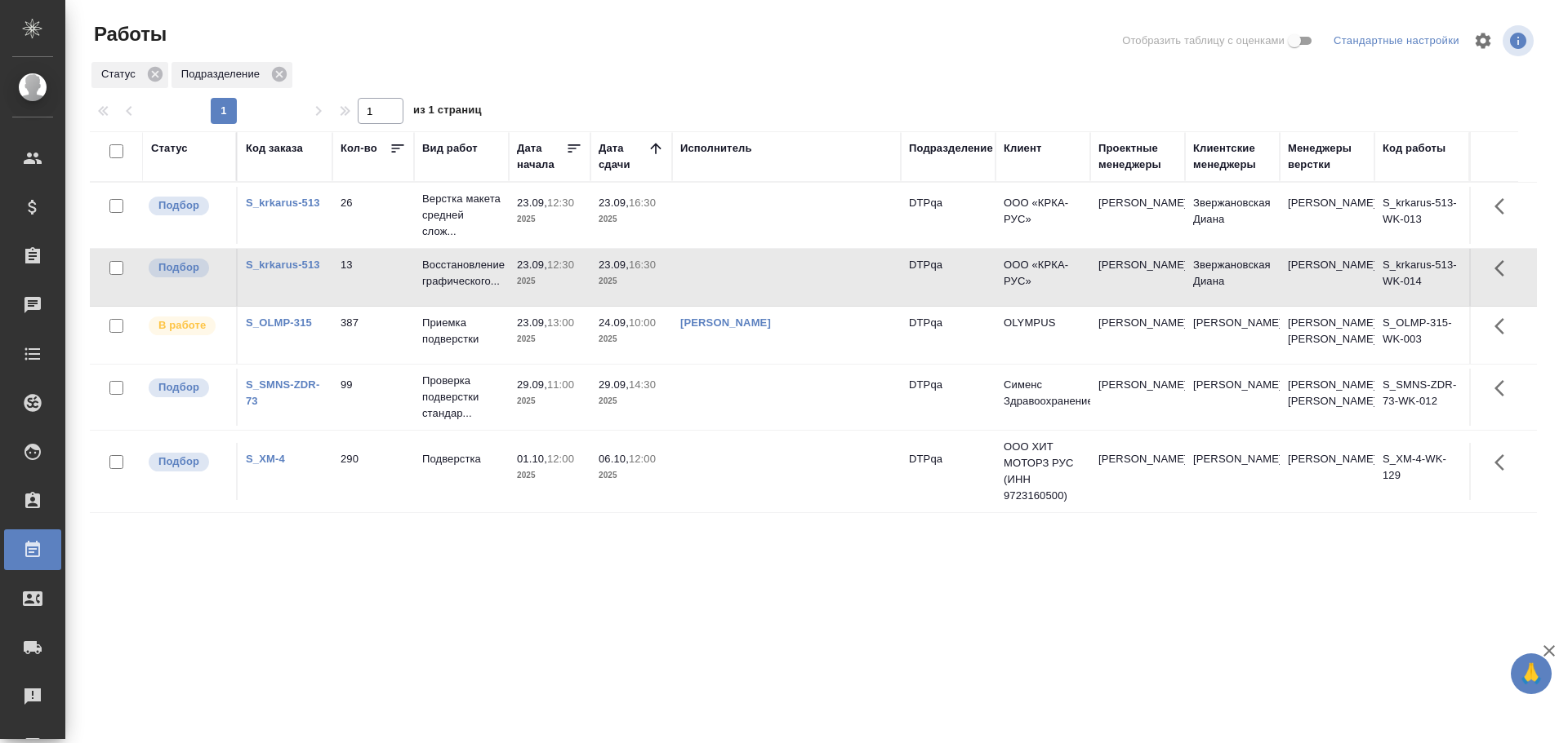
click at [178, 154] on div "Статус" at bounding box center [168, 149] width 37 height 16
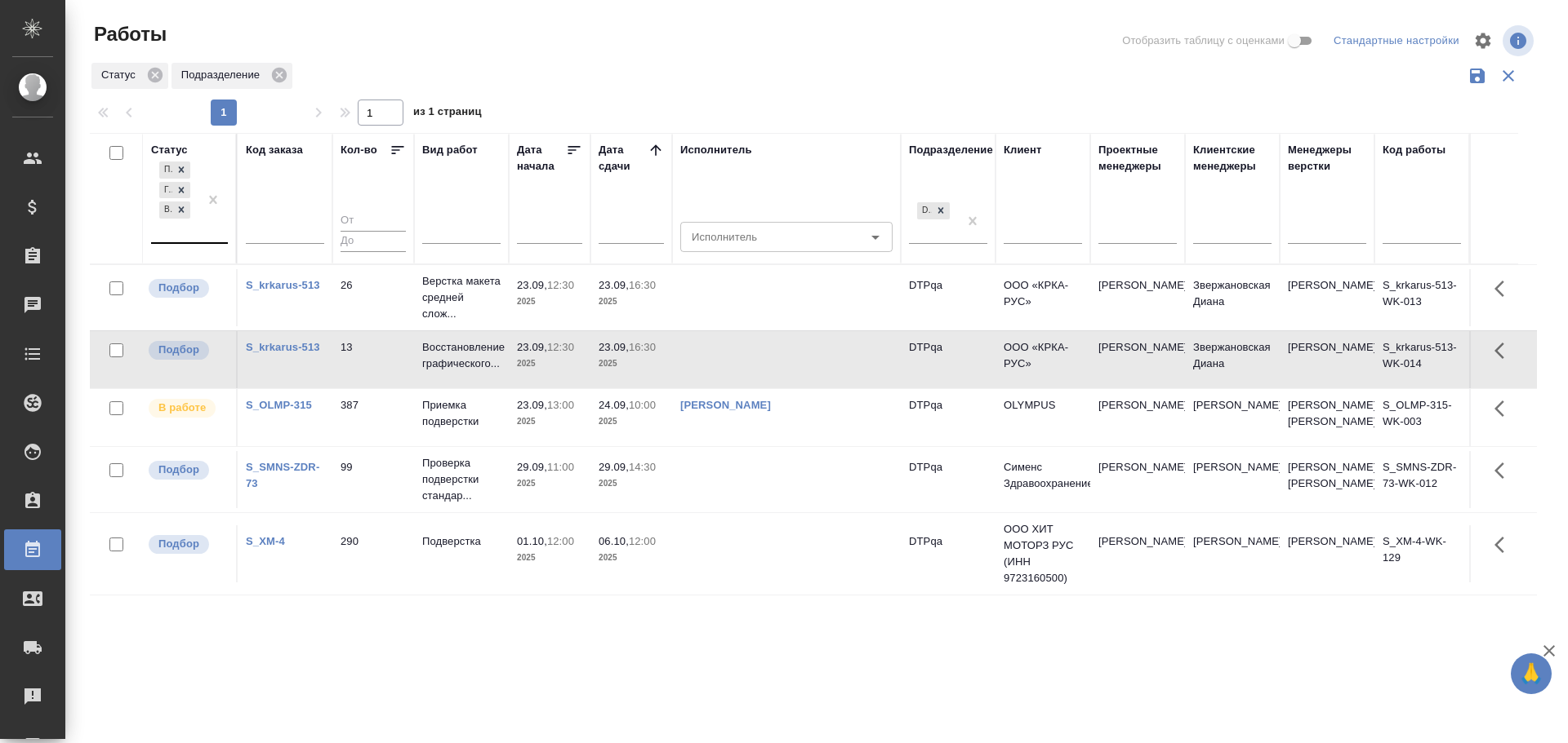
click at [183, 225] on div "Подбор Готов к работе В работе" at bounding box center [174, 200] width 48 height 84
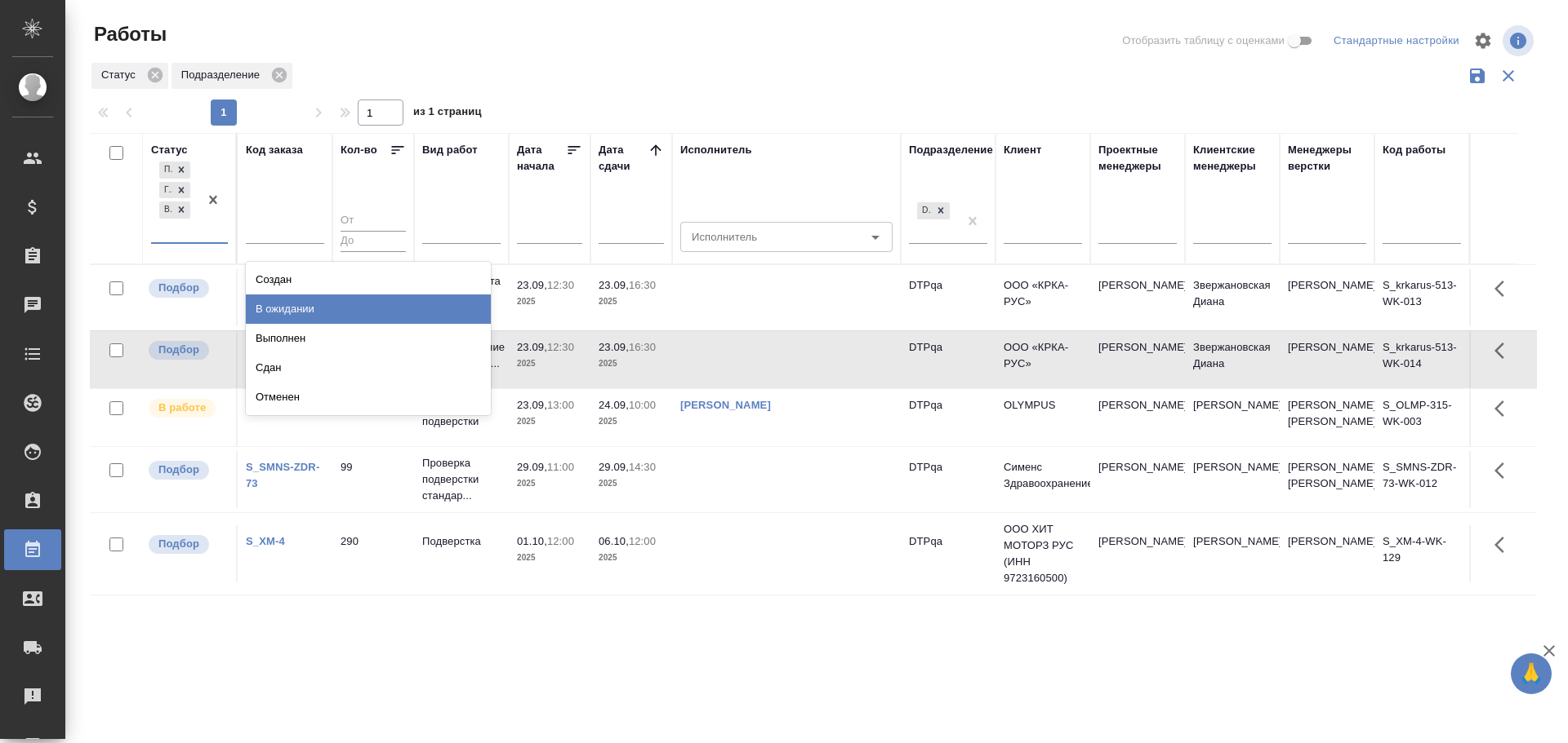
click at [325, 313] on div "В ожидании" at bounding box center [368, 309] width 245 height 30
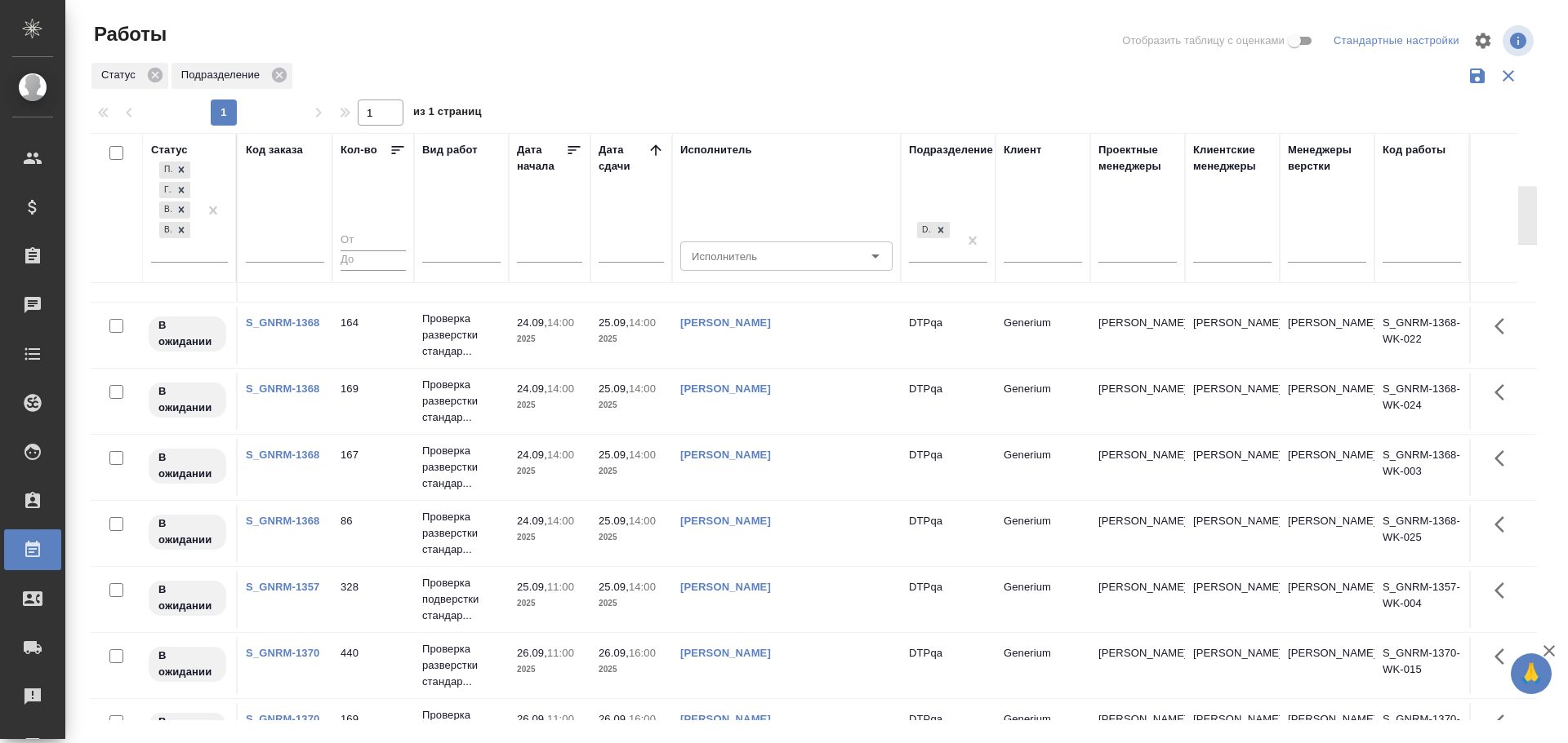
scroll to position [162, 0]
click at [822, 497] on td "[PERSON_NAME]" at bounding box center [786, 469] width 229 height 57
click at [822, 497] on td "Чулец Елена Сергеевна" at bounding box center [786, 469] width 229 height 57
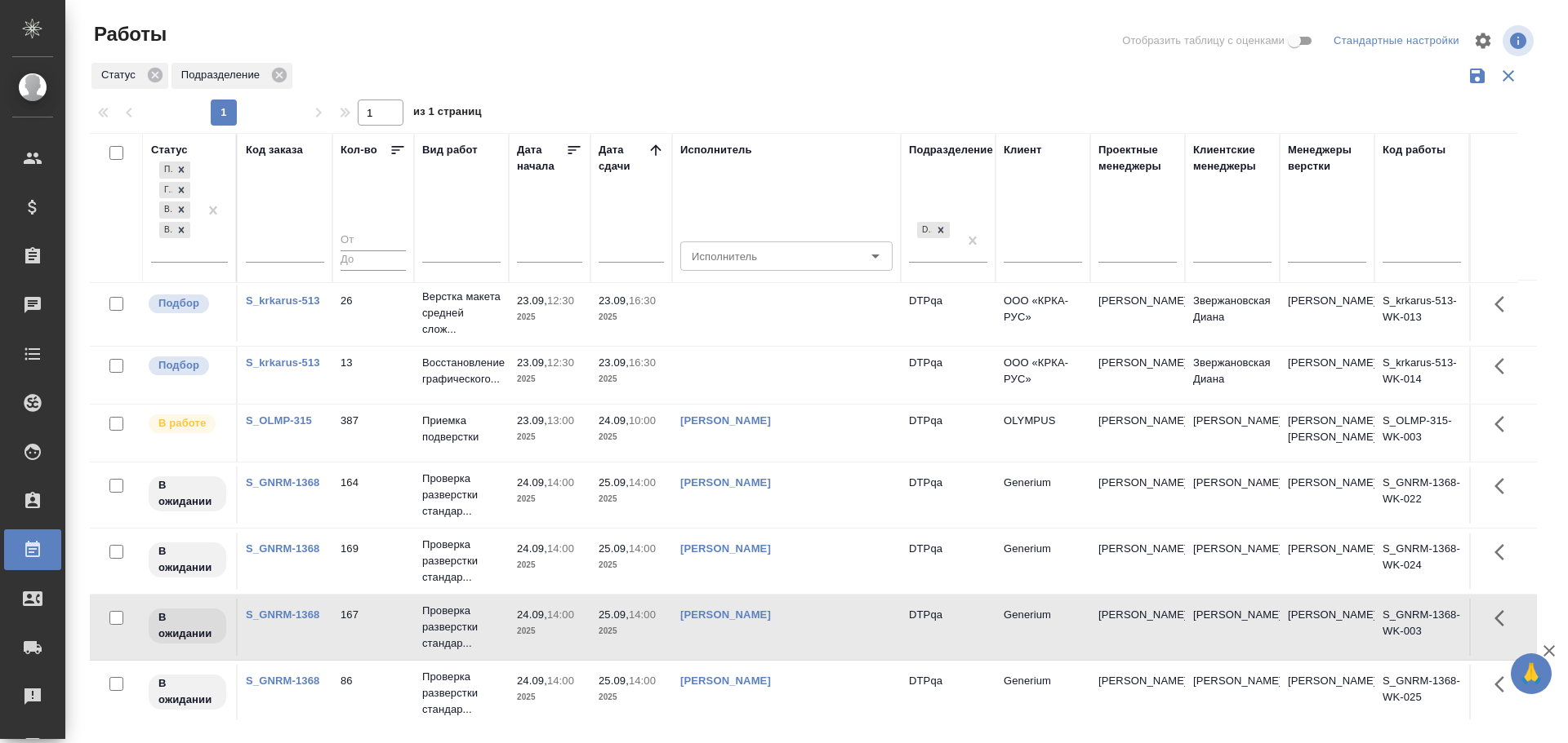
scroll to position [0, 0]
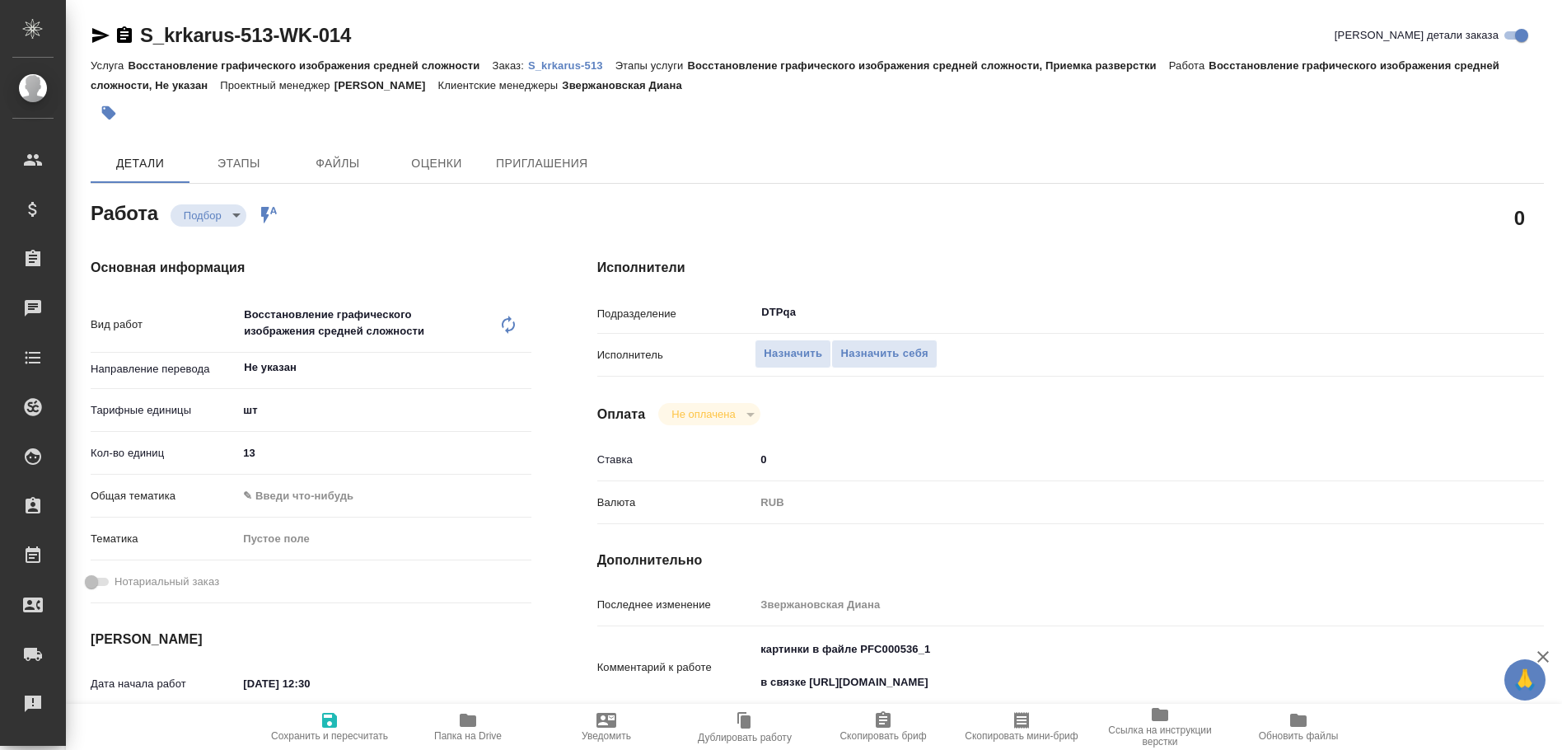
type textarea "x"
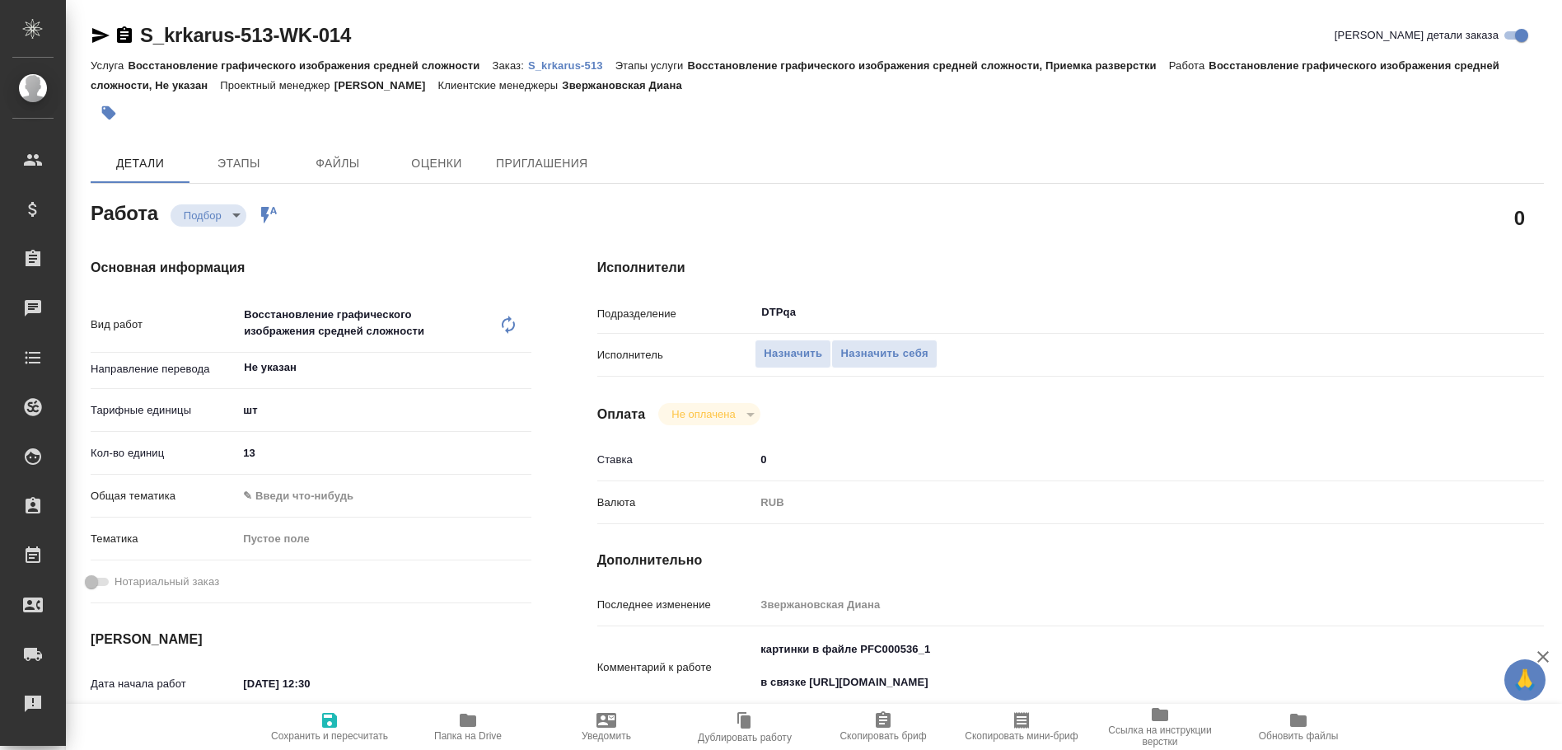
type textarea "x"
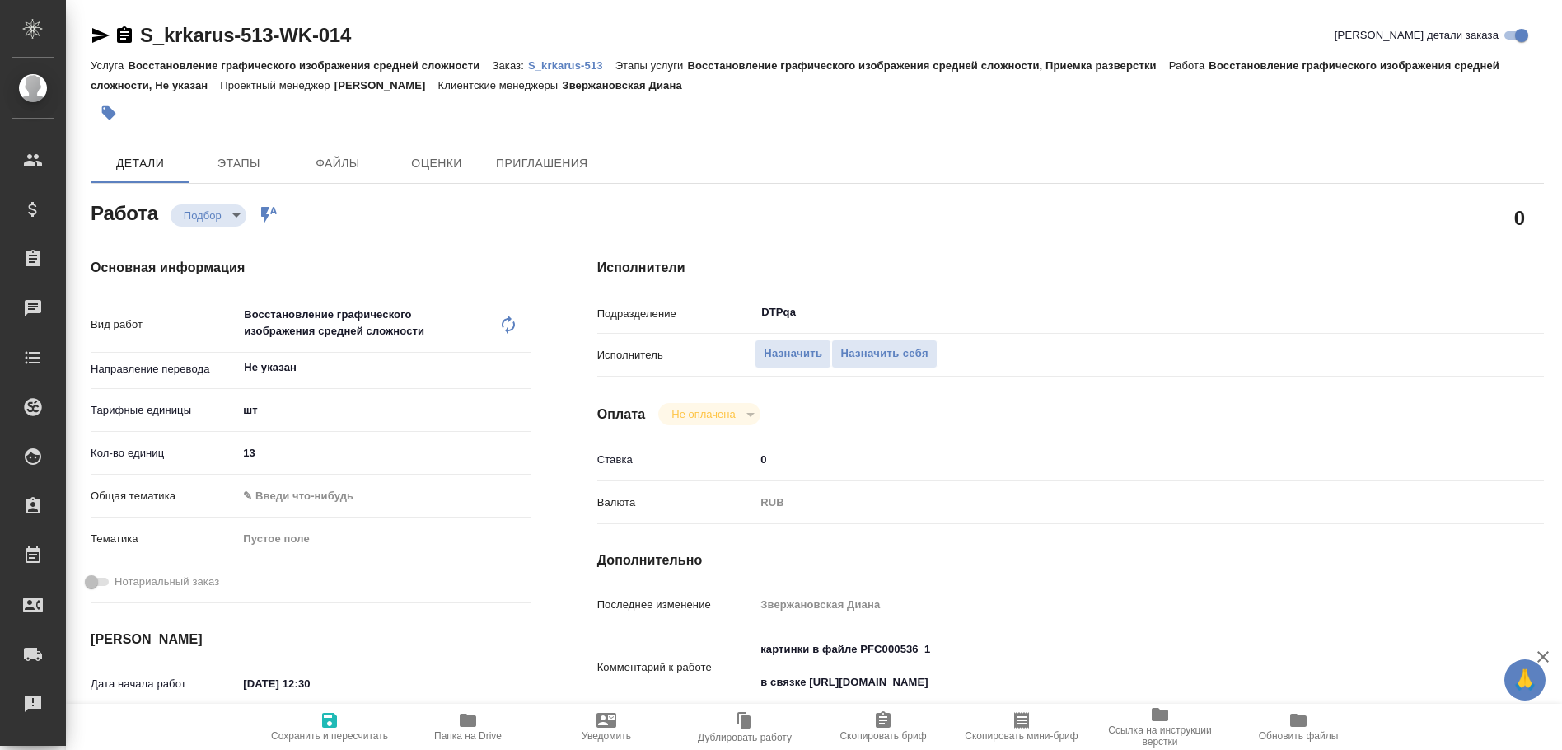
type textarea "x"
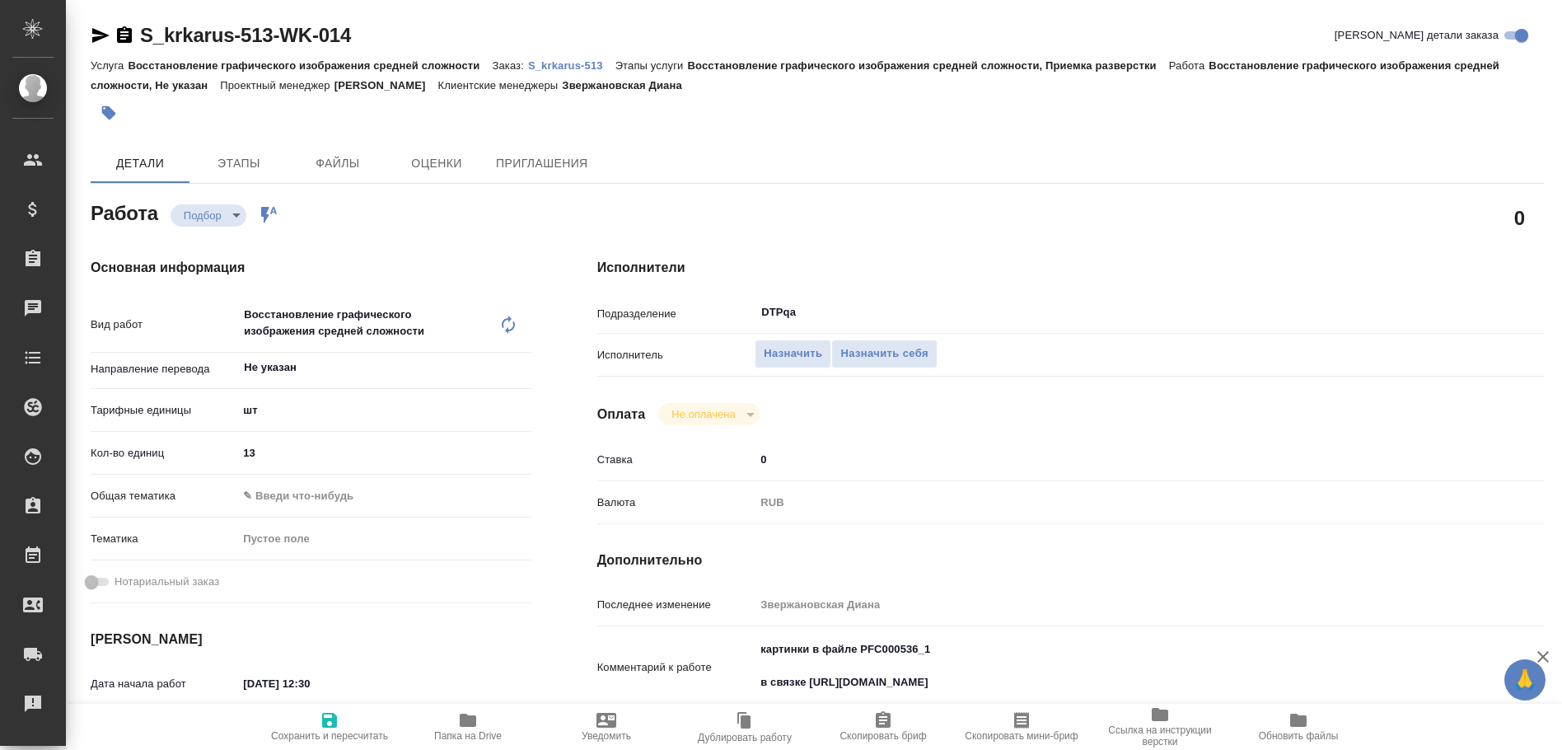
type textarea "x"
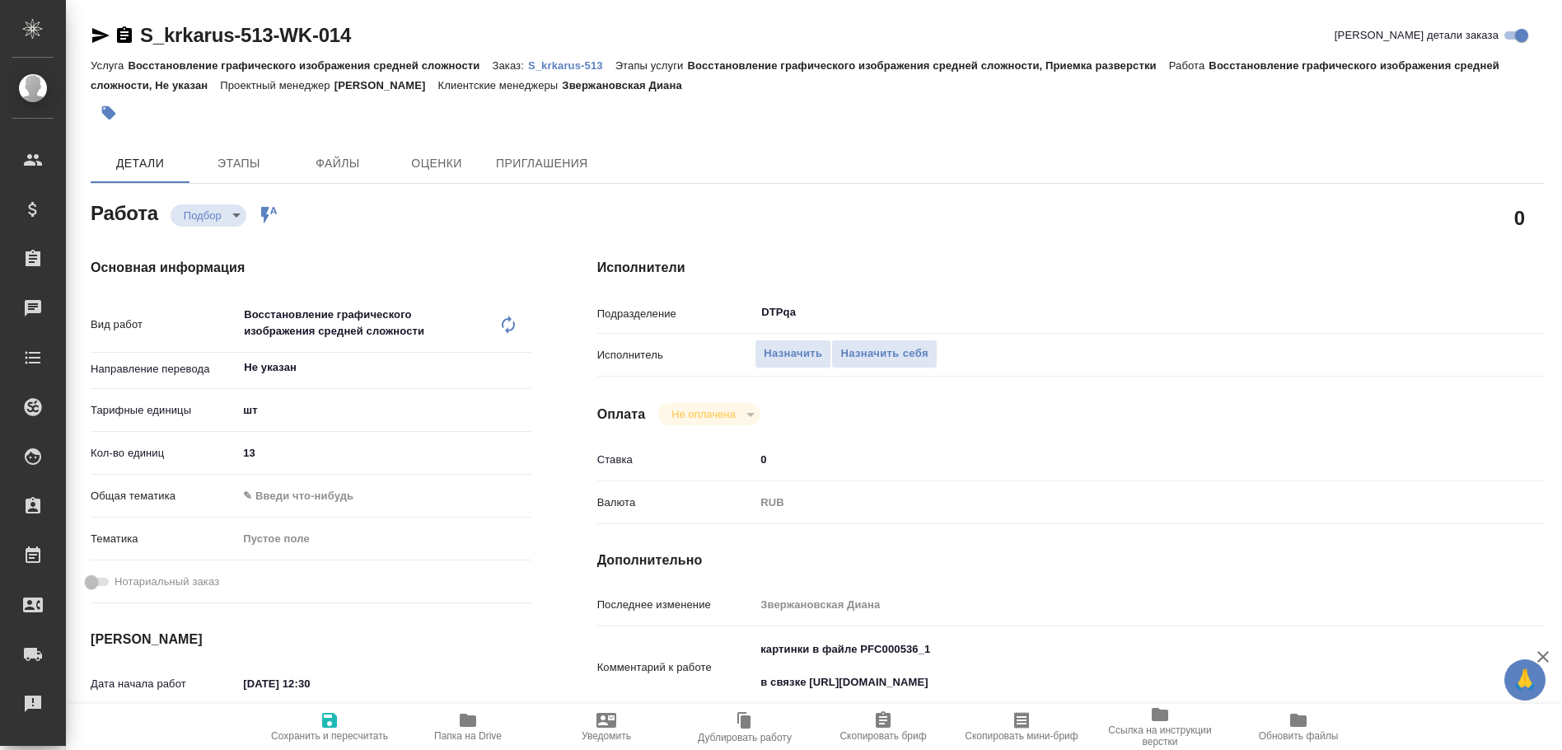
click at [573, 63] on p "S_krkarus-513" at bounding box center [571, 65] width 87 height 12
type textarea "x"
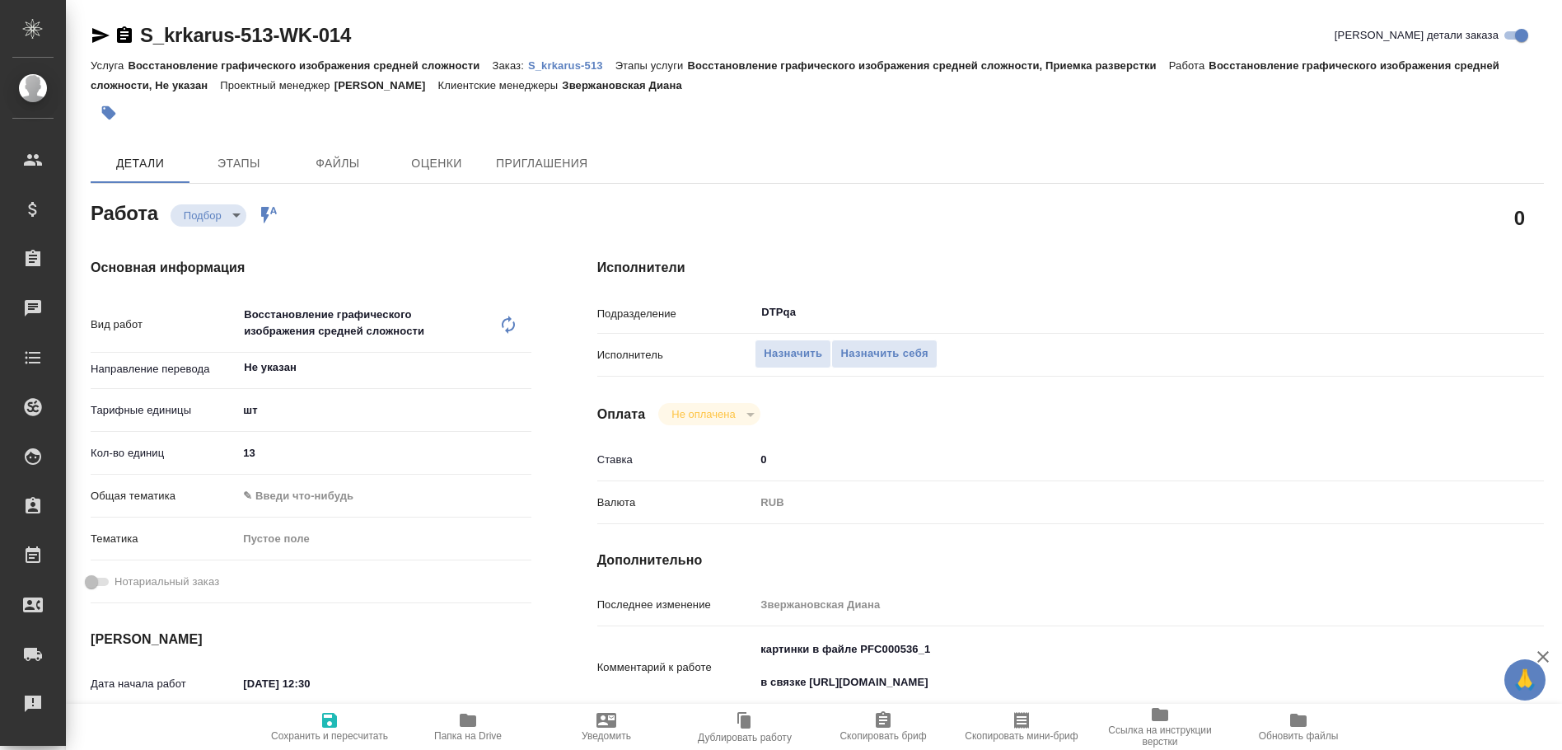
type textarea "x"
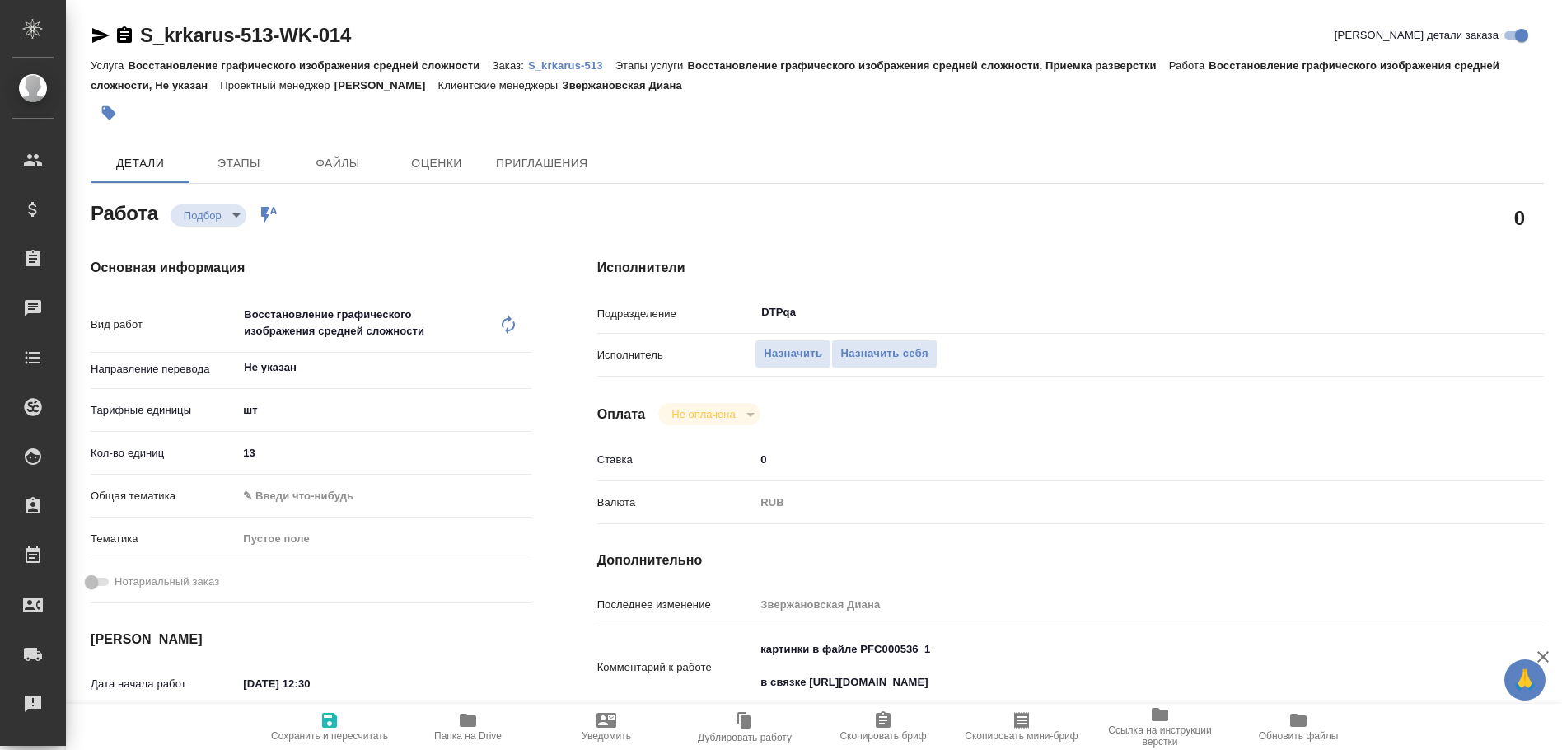
type textarea "x"
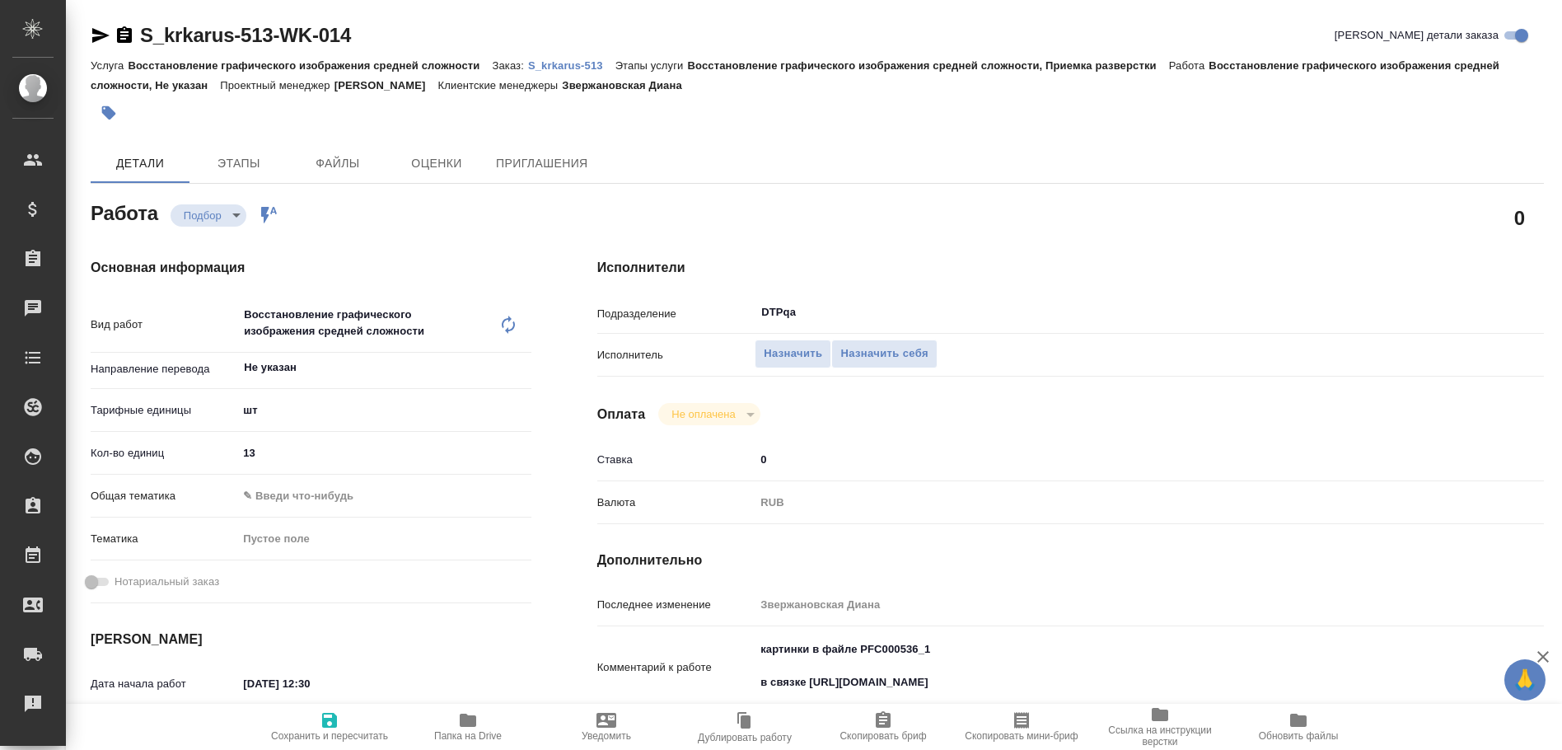
type textarea "x"
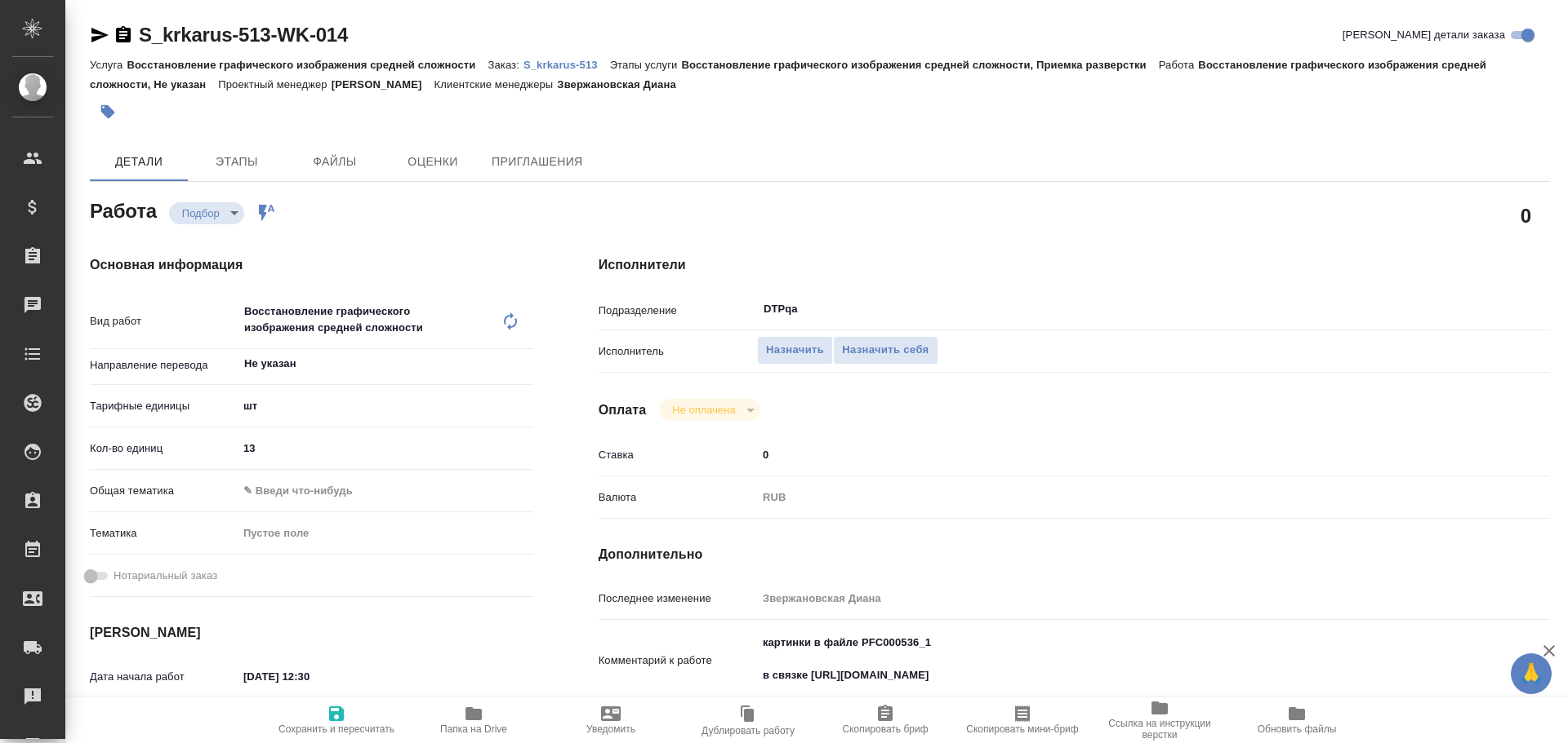
type textarea "x"
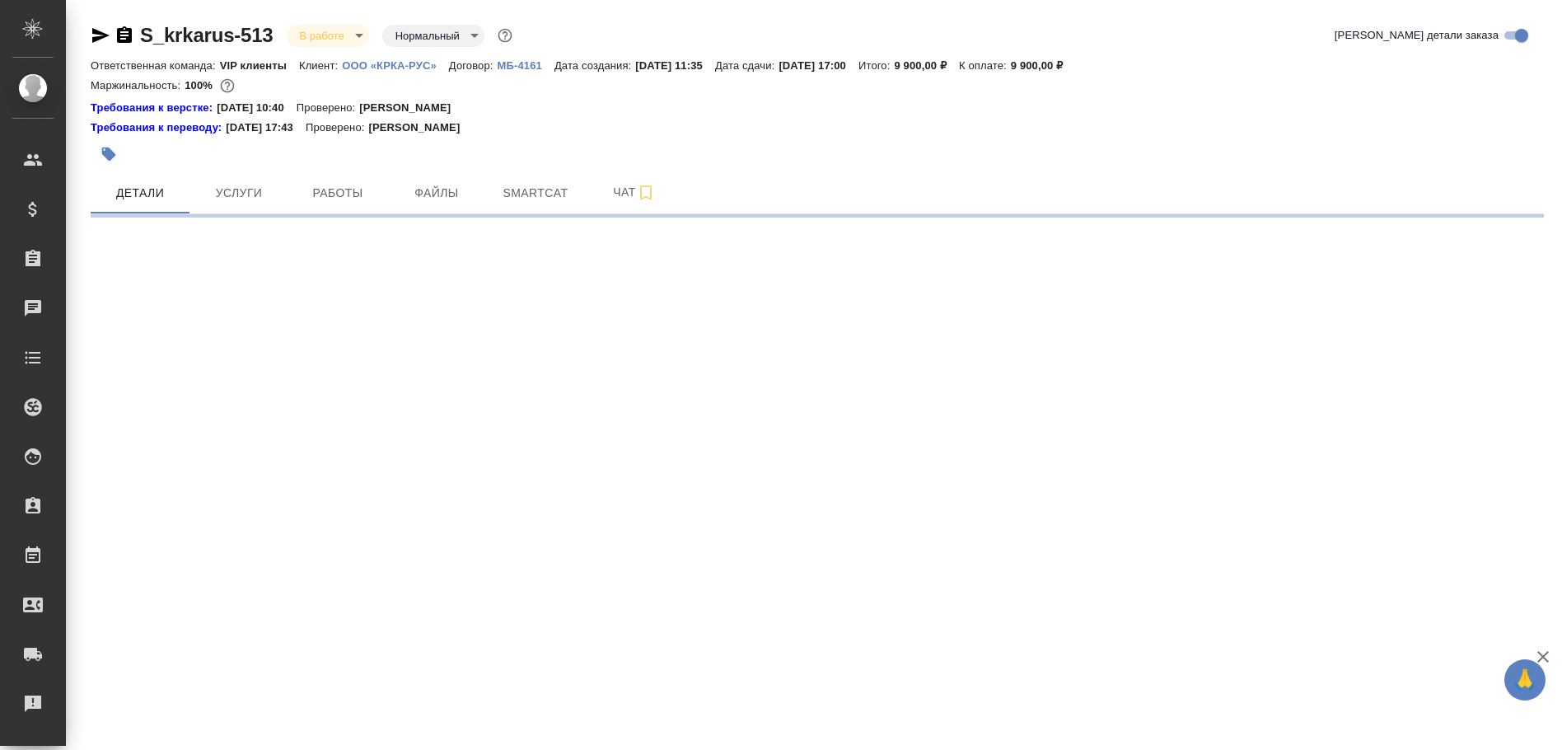
select select "RU"
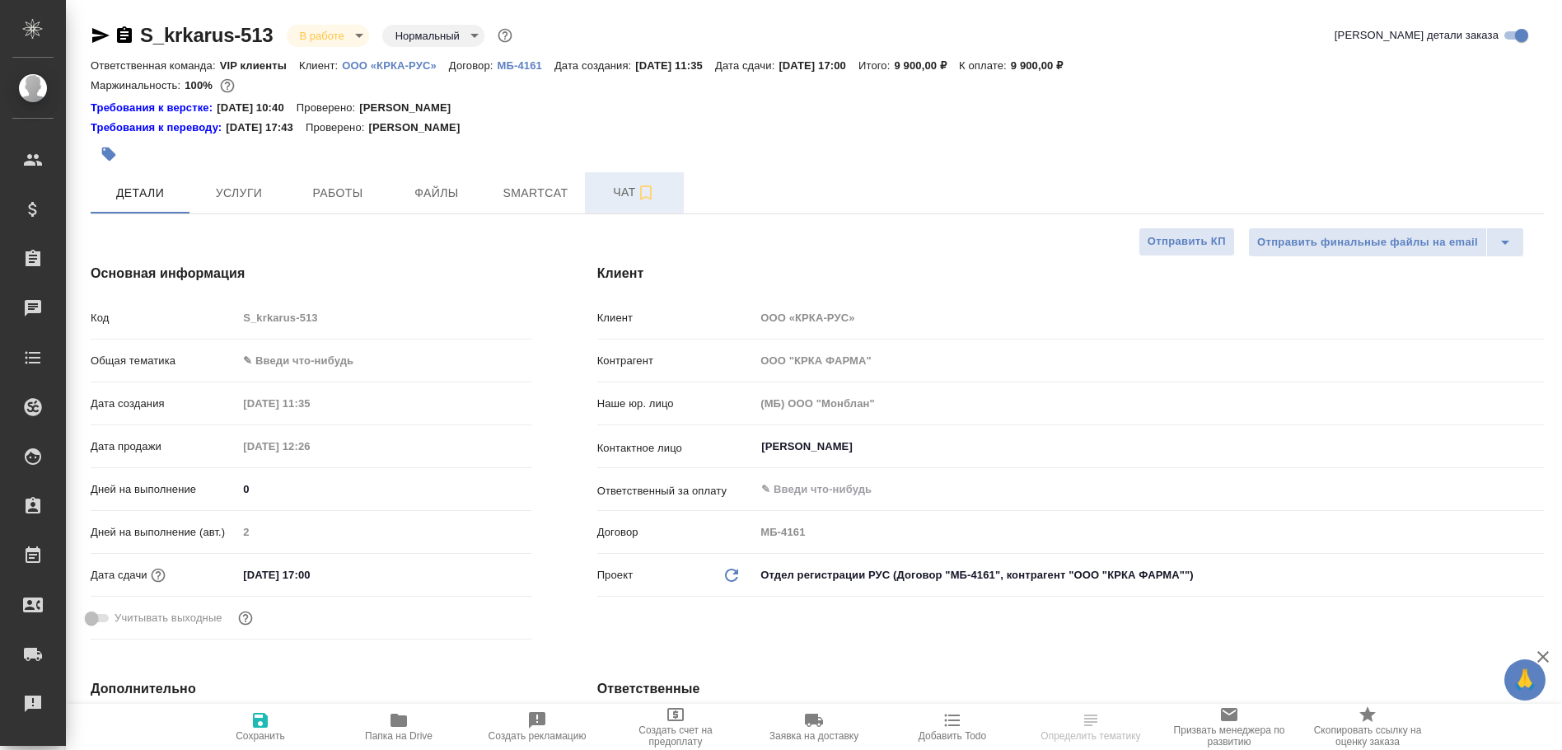
type textarea "x"
click at [607, 182] on span "Чат" at bounding box center [634, 192] width 79 height 21
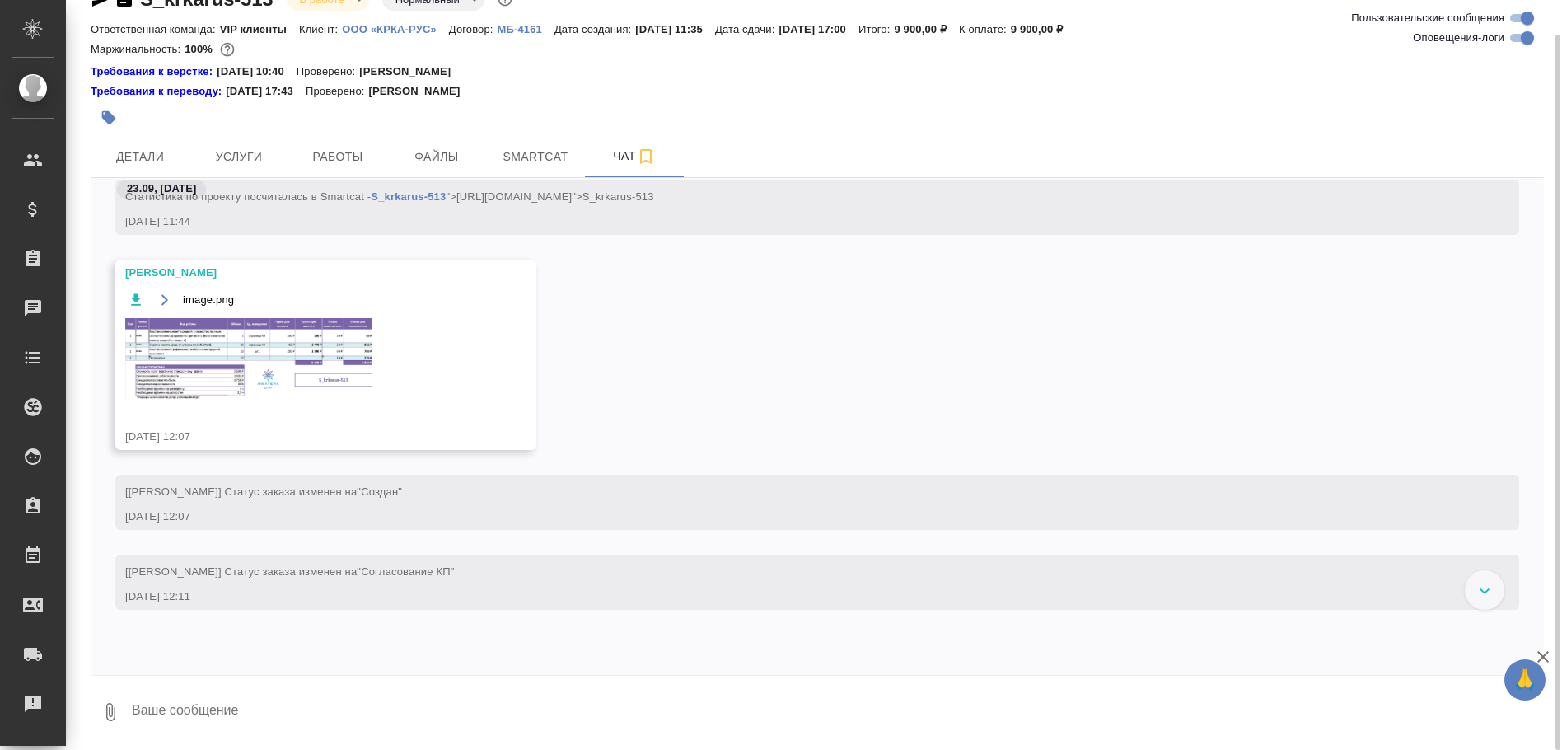
scroll to position [1565, 0]
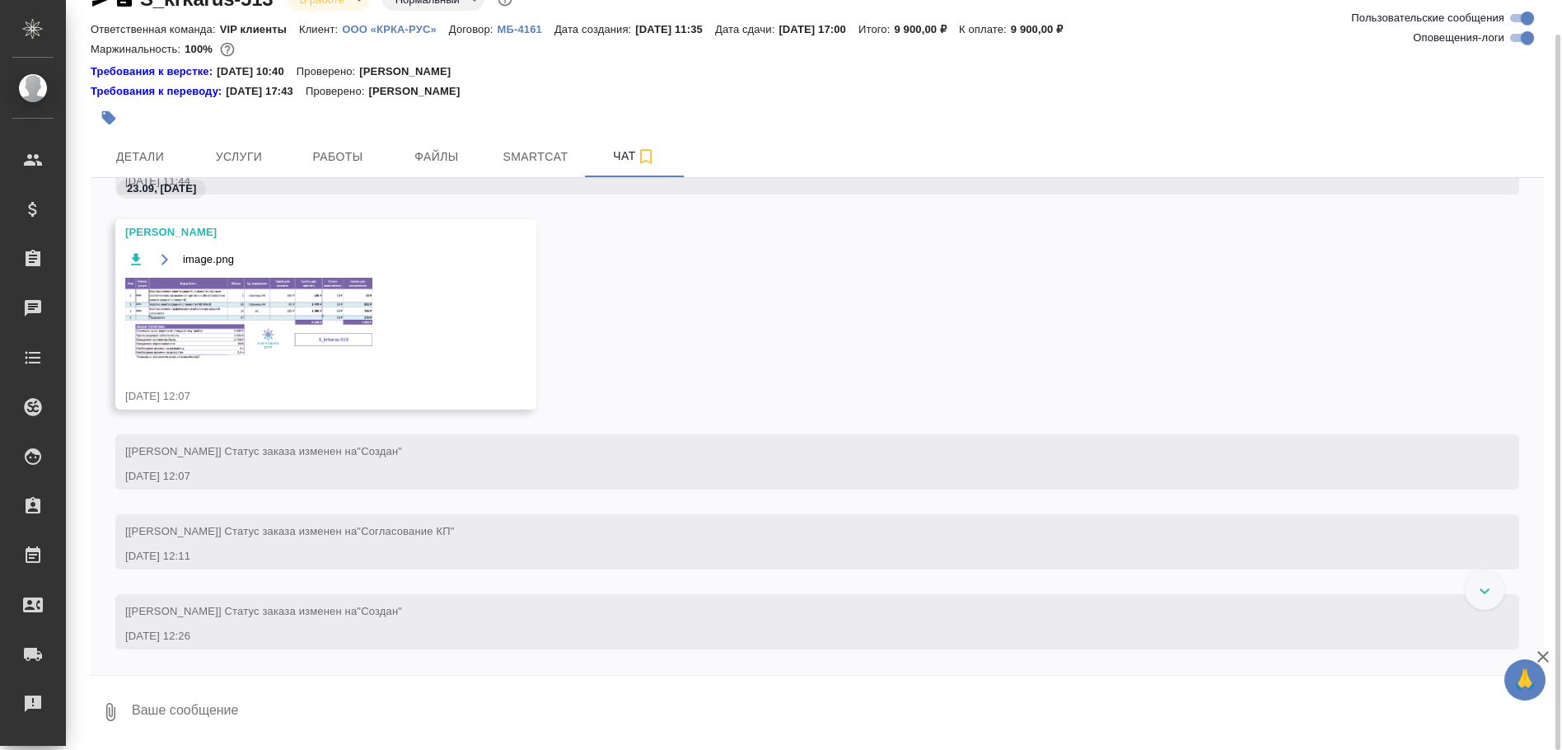
click at [258, 310] on img at bounding box center [248, 319] width 247 height 82
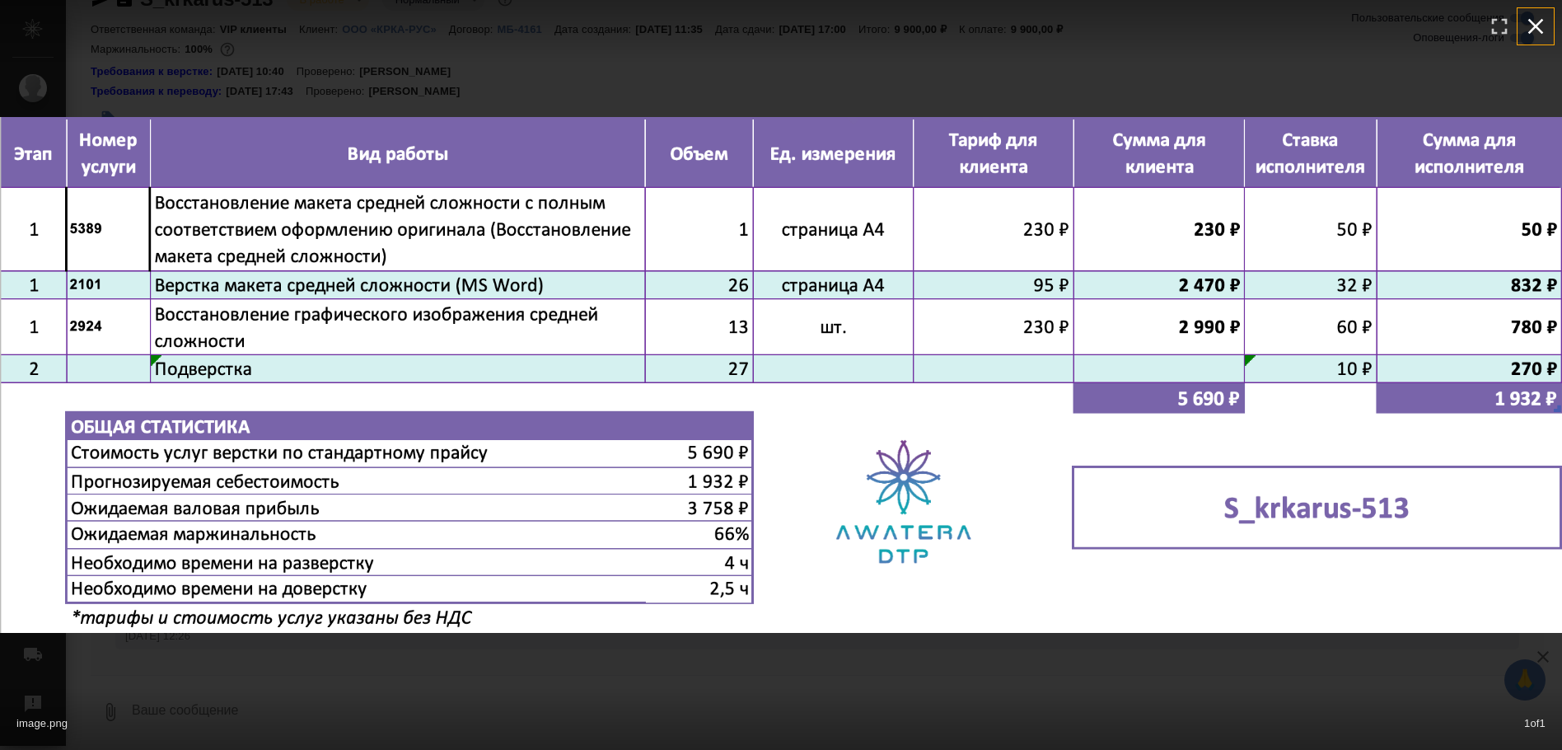
click at [1540, 34] on icon "button" at bounding box center [1535, 26] width 26 height 26
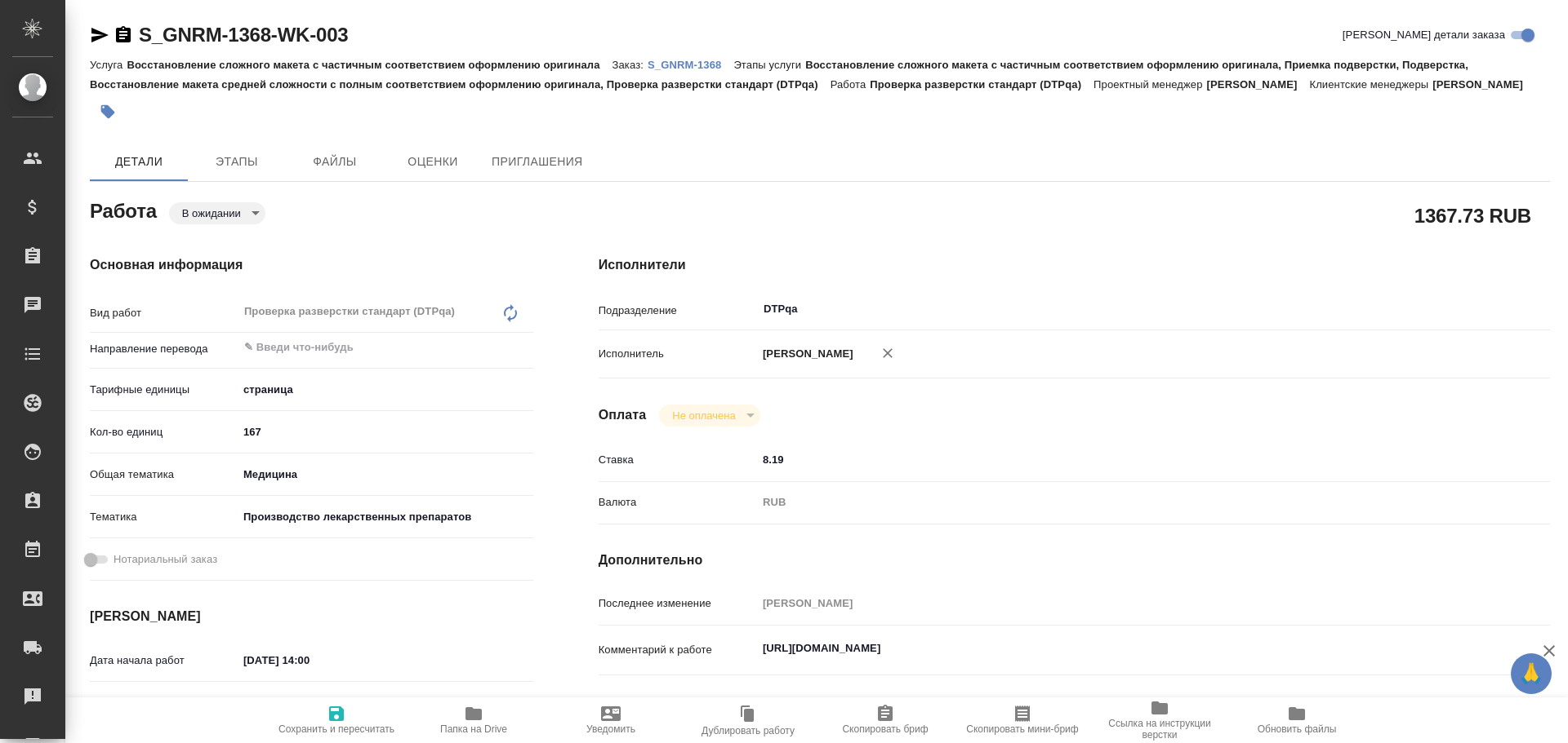
type textarea "x"
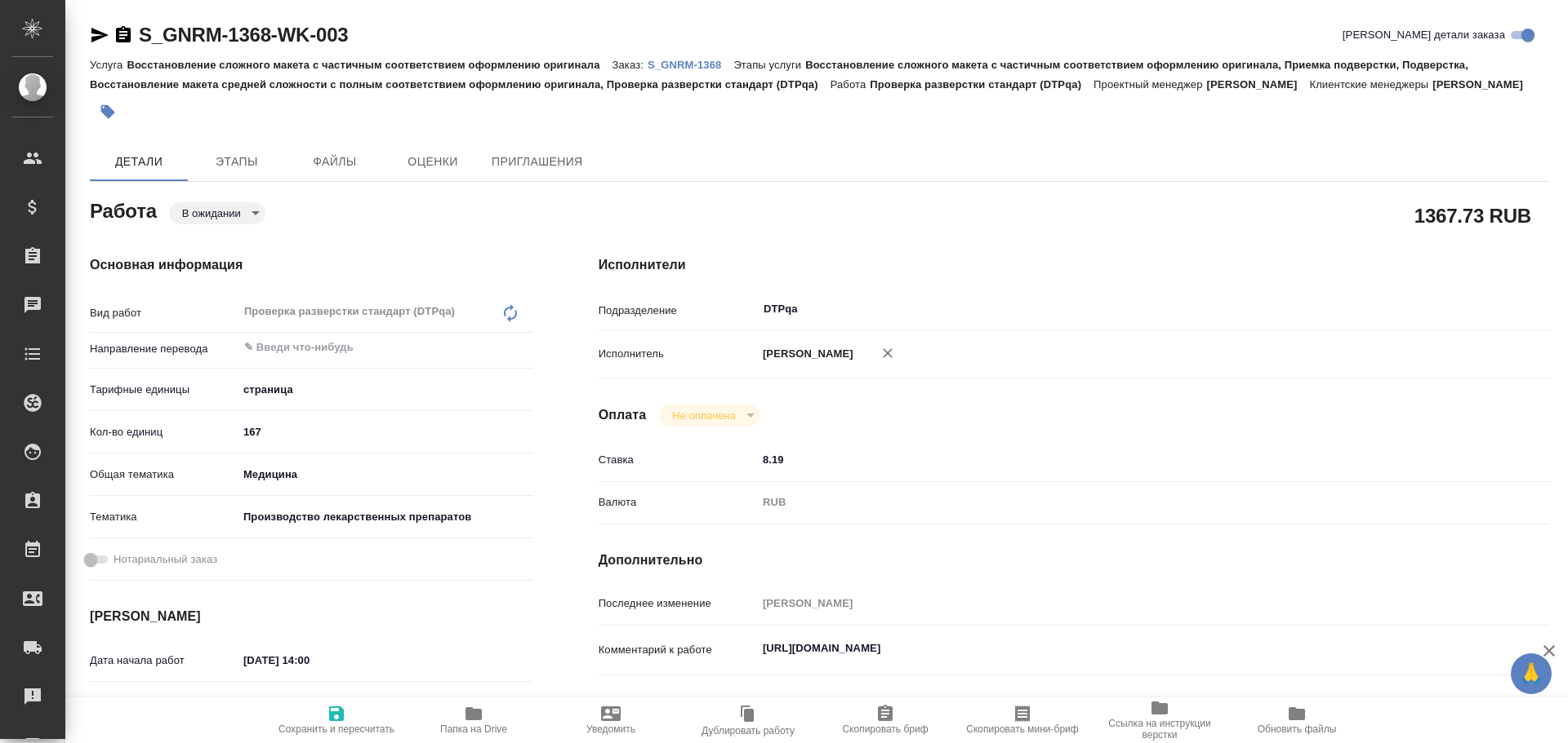
scroll to position [81, 0]
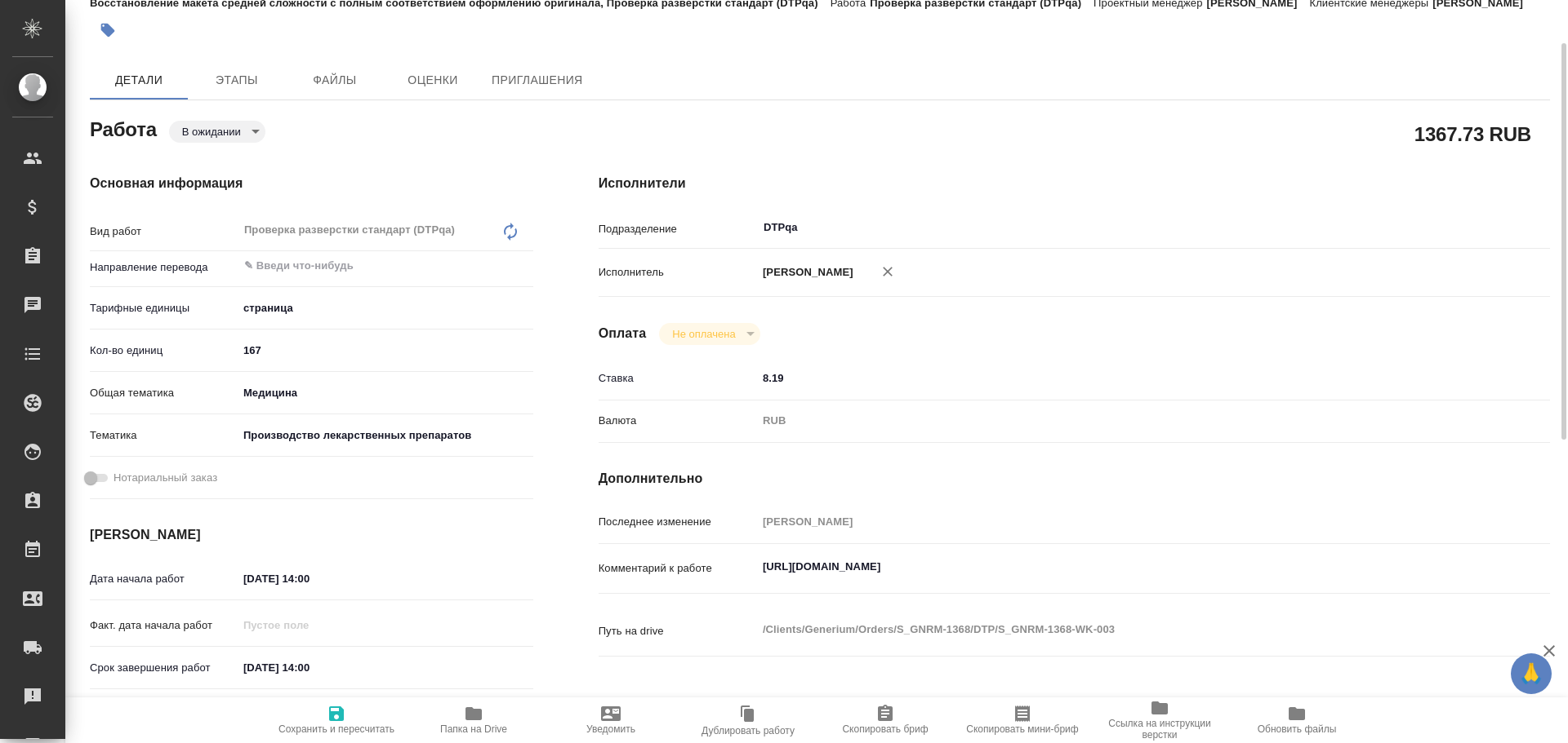
type textarea "x"
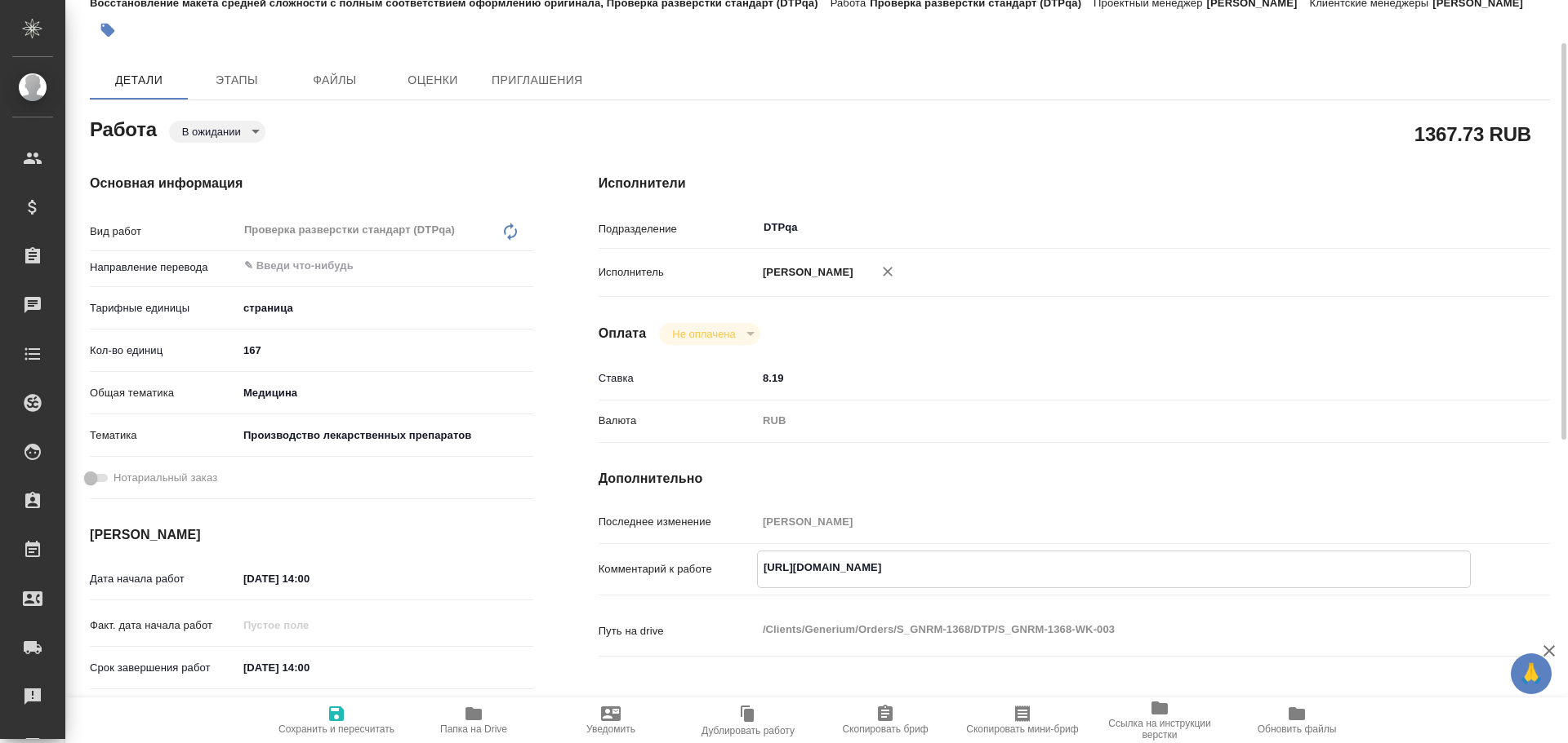
drag, startPoint x: 763, startPoint y: 569, endPoint x: 1088, endPoint y: 563, distance: 325.1
click at [1088, 563] on textarea "[URL][DOMAIN_NAME]" at bounding box center [1113, 568] width 712 height 28
type textarea "x"
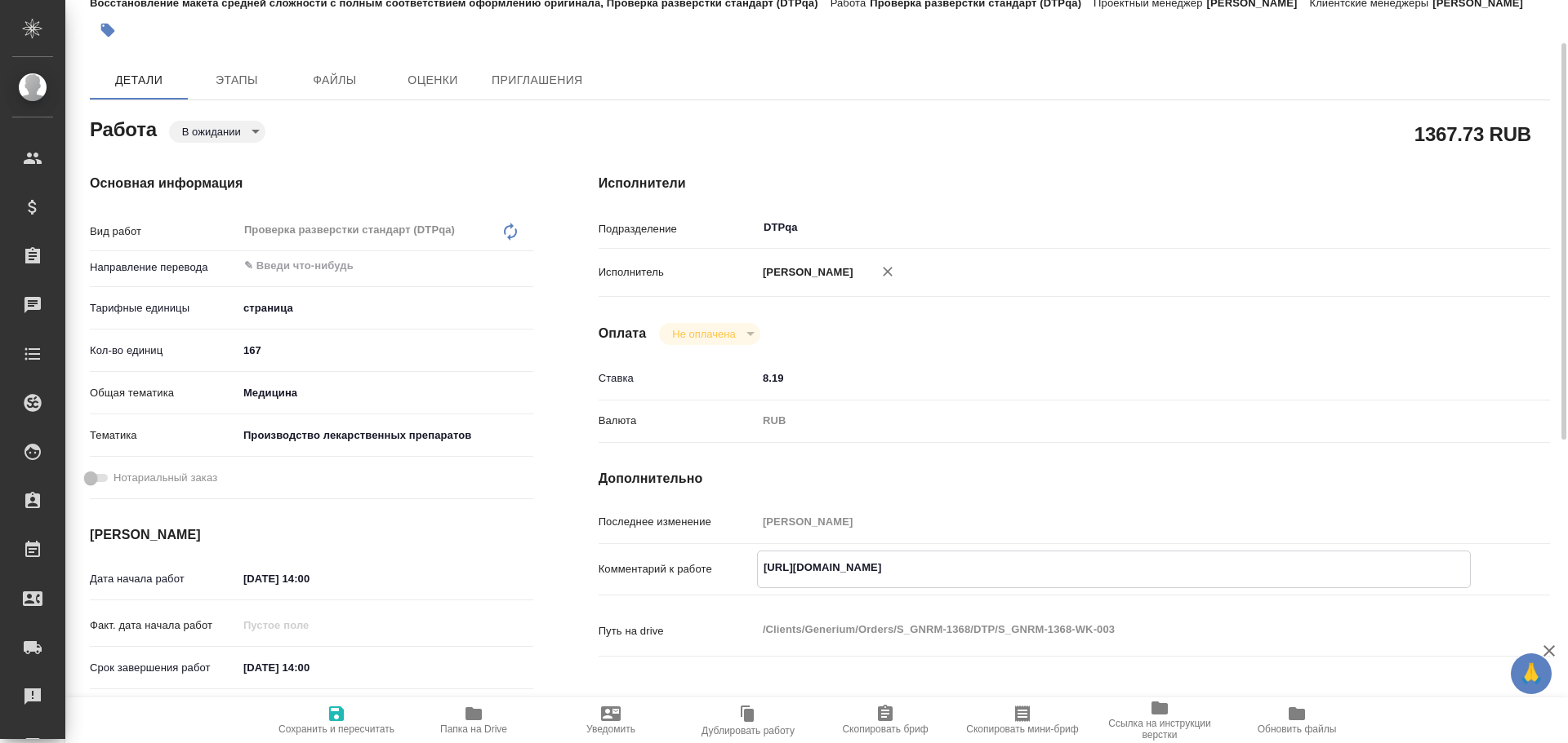
type textarea "x"
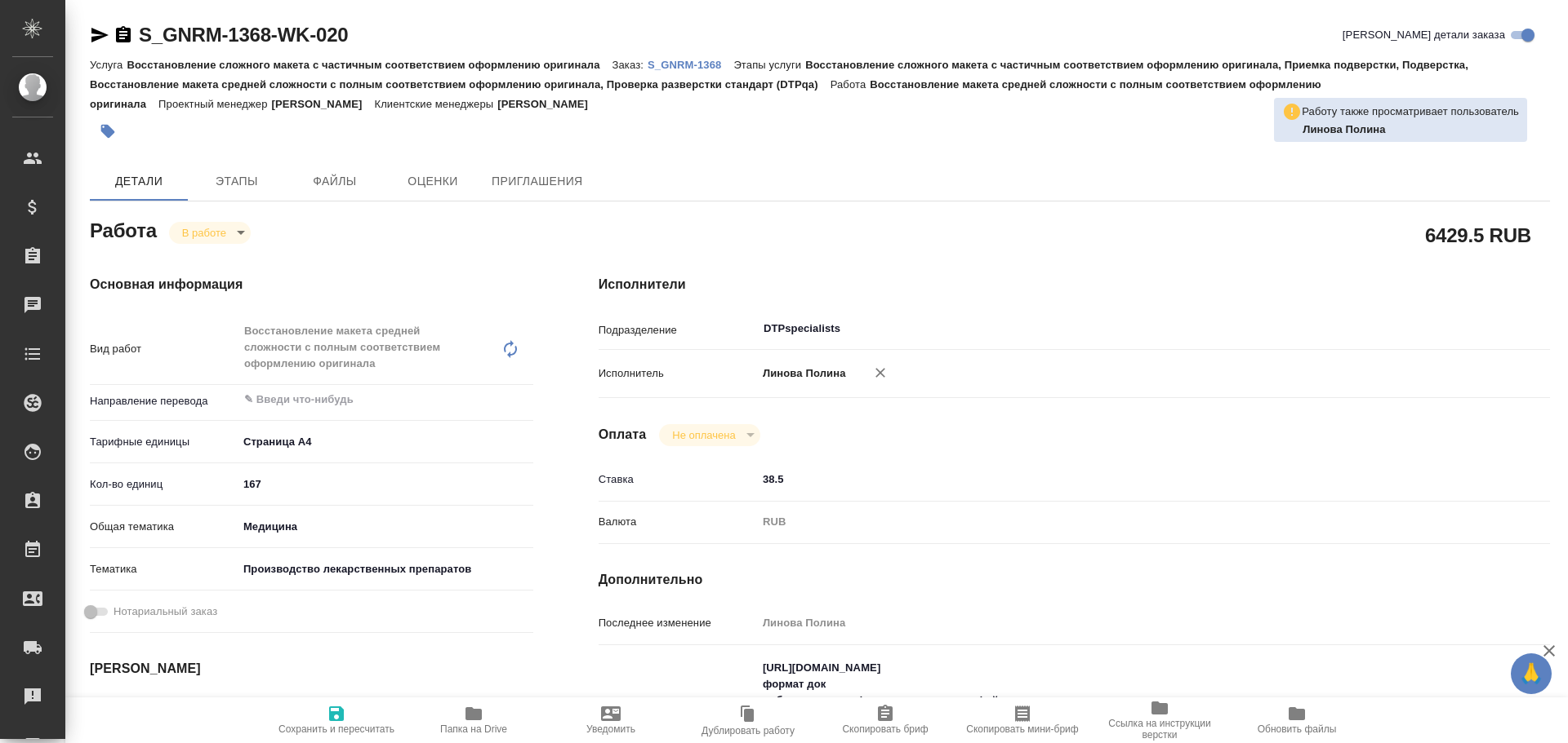
type textarea "x"
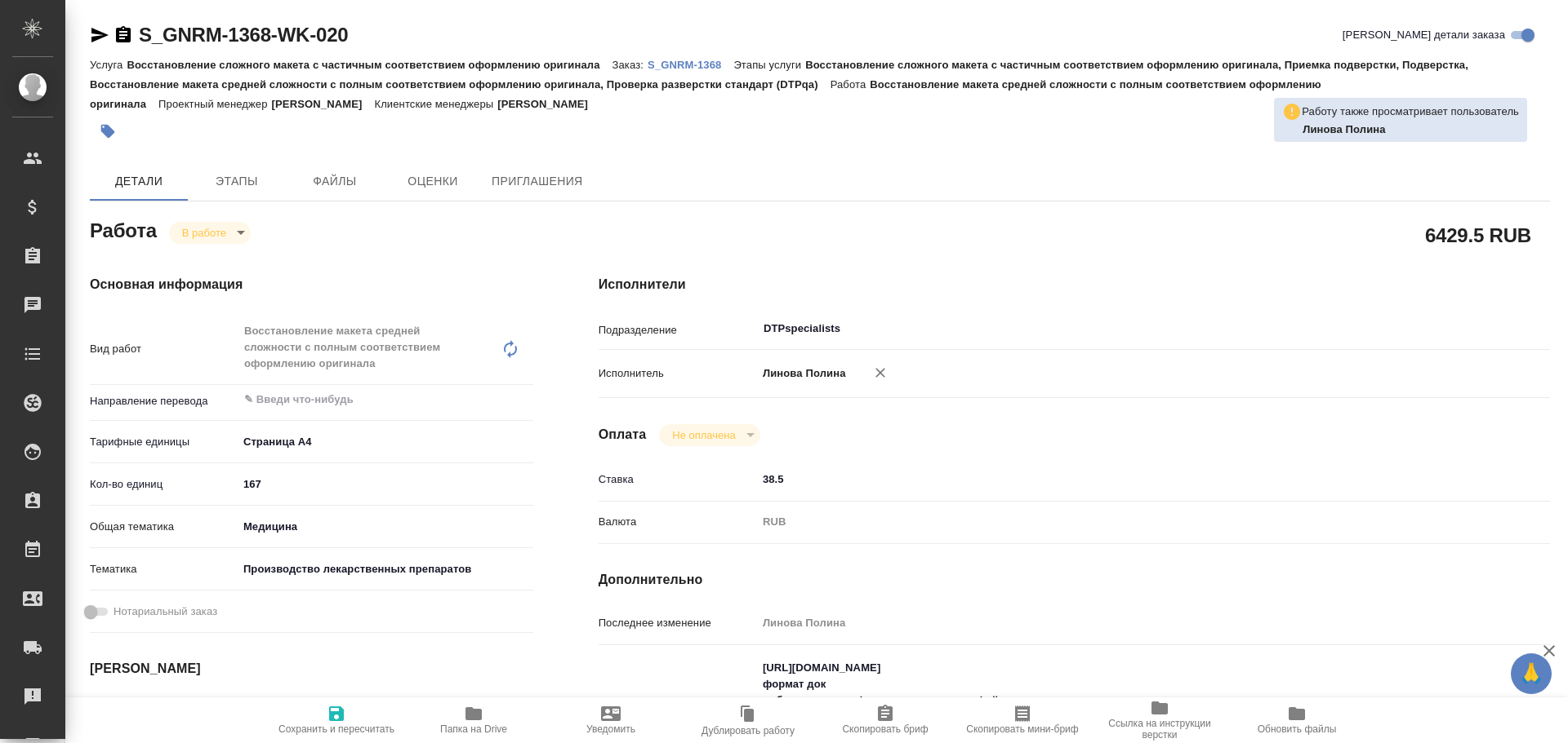
type textarea "x"
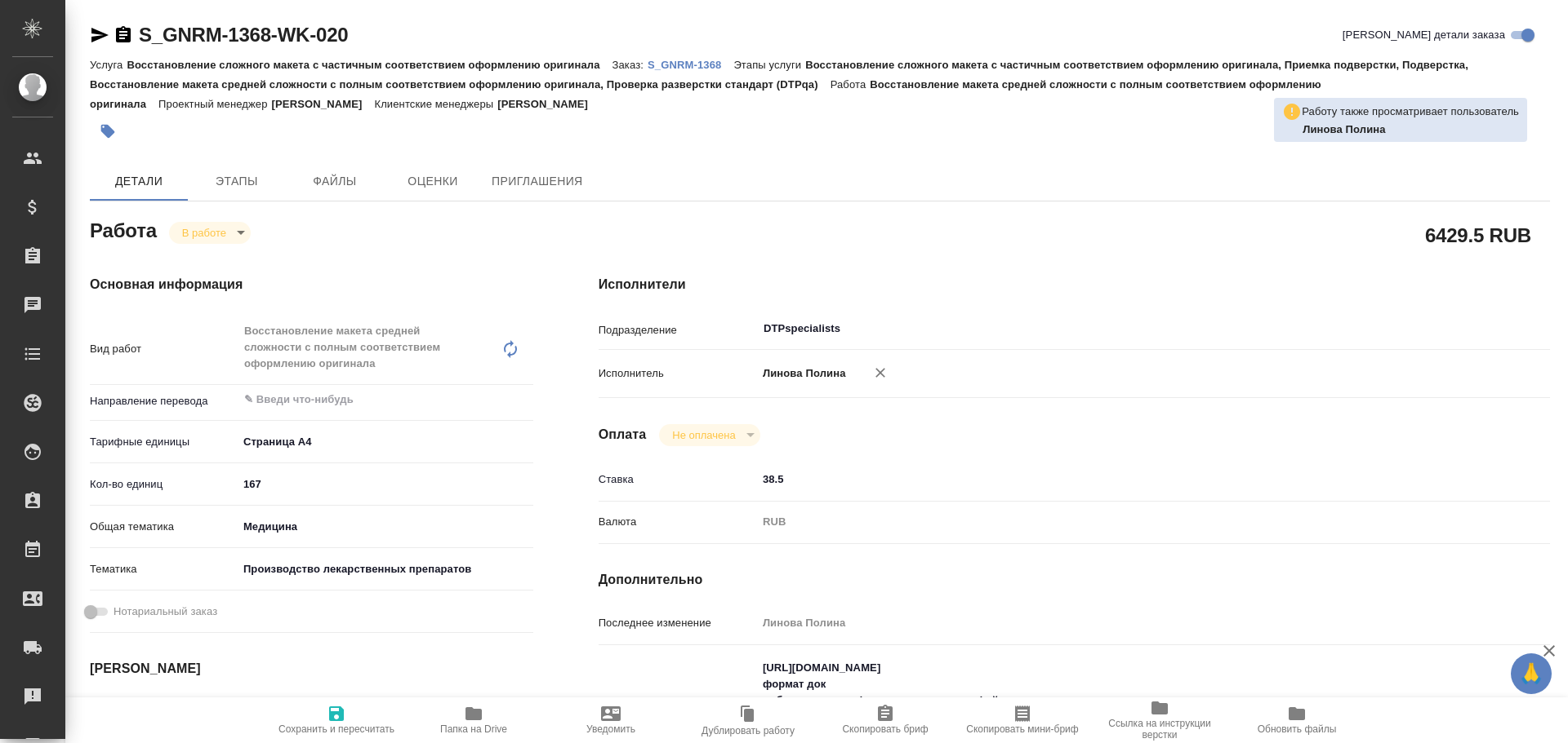
type textarea "x"
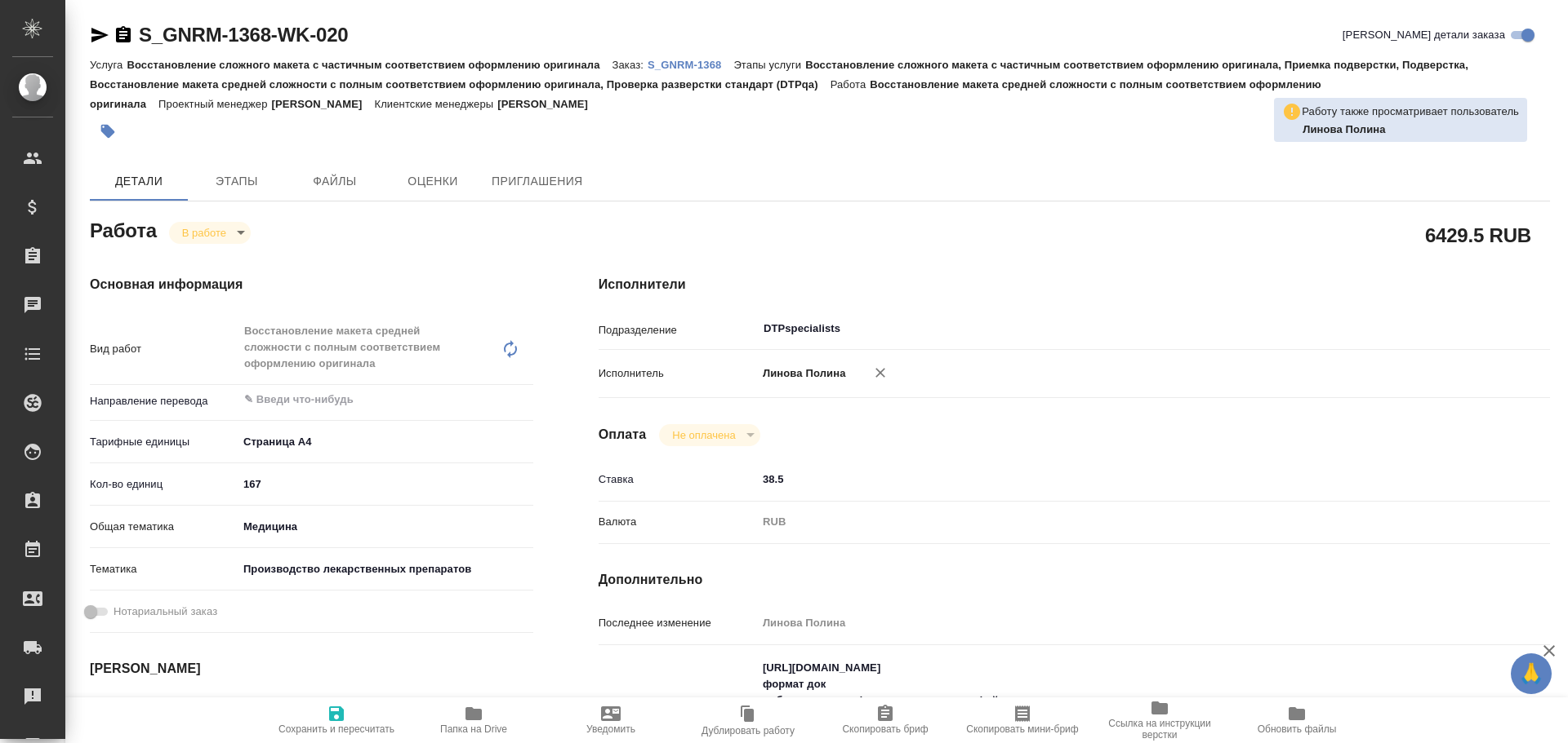
type textarea "x"
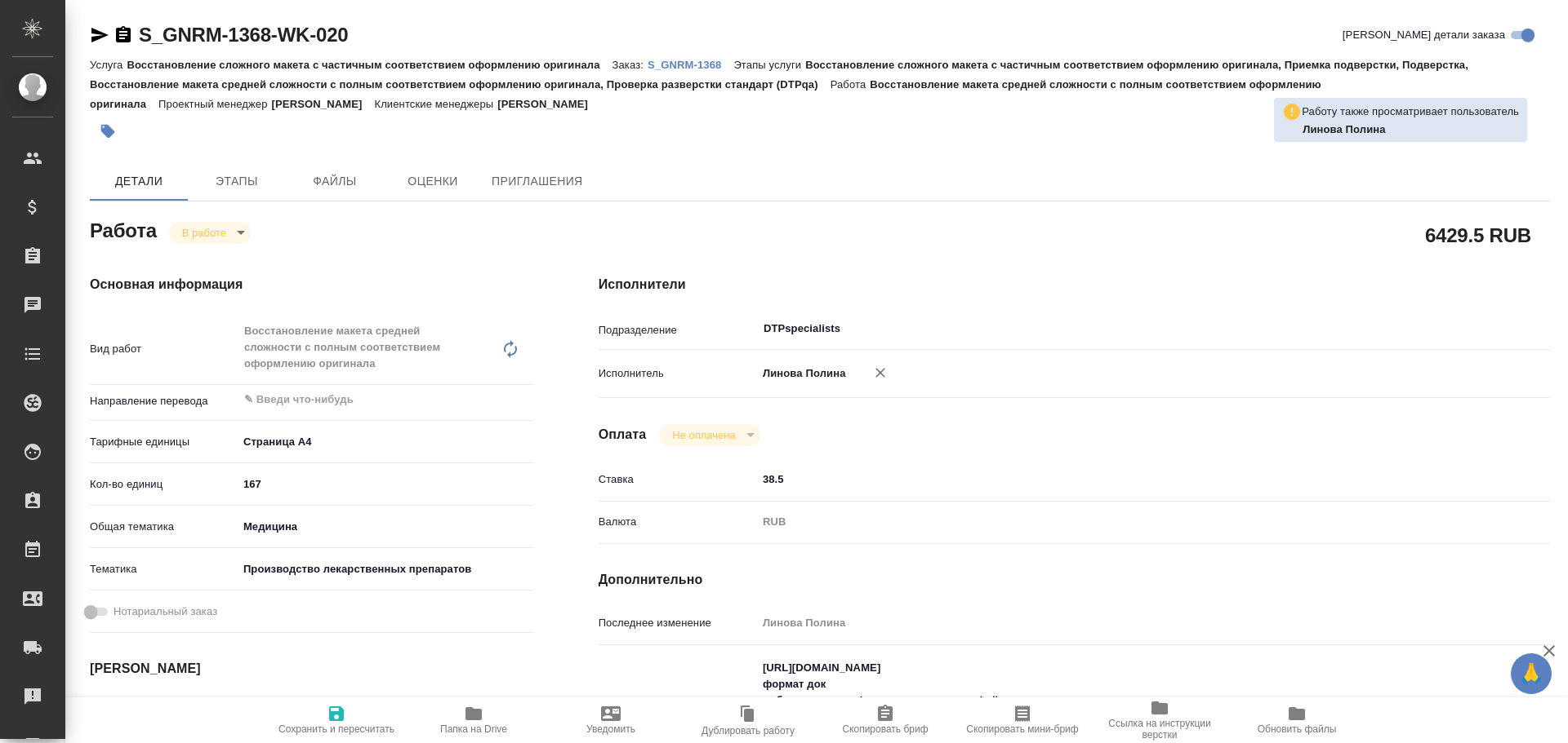
type textarea "x"
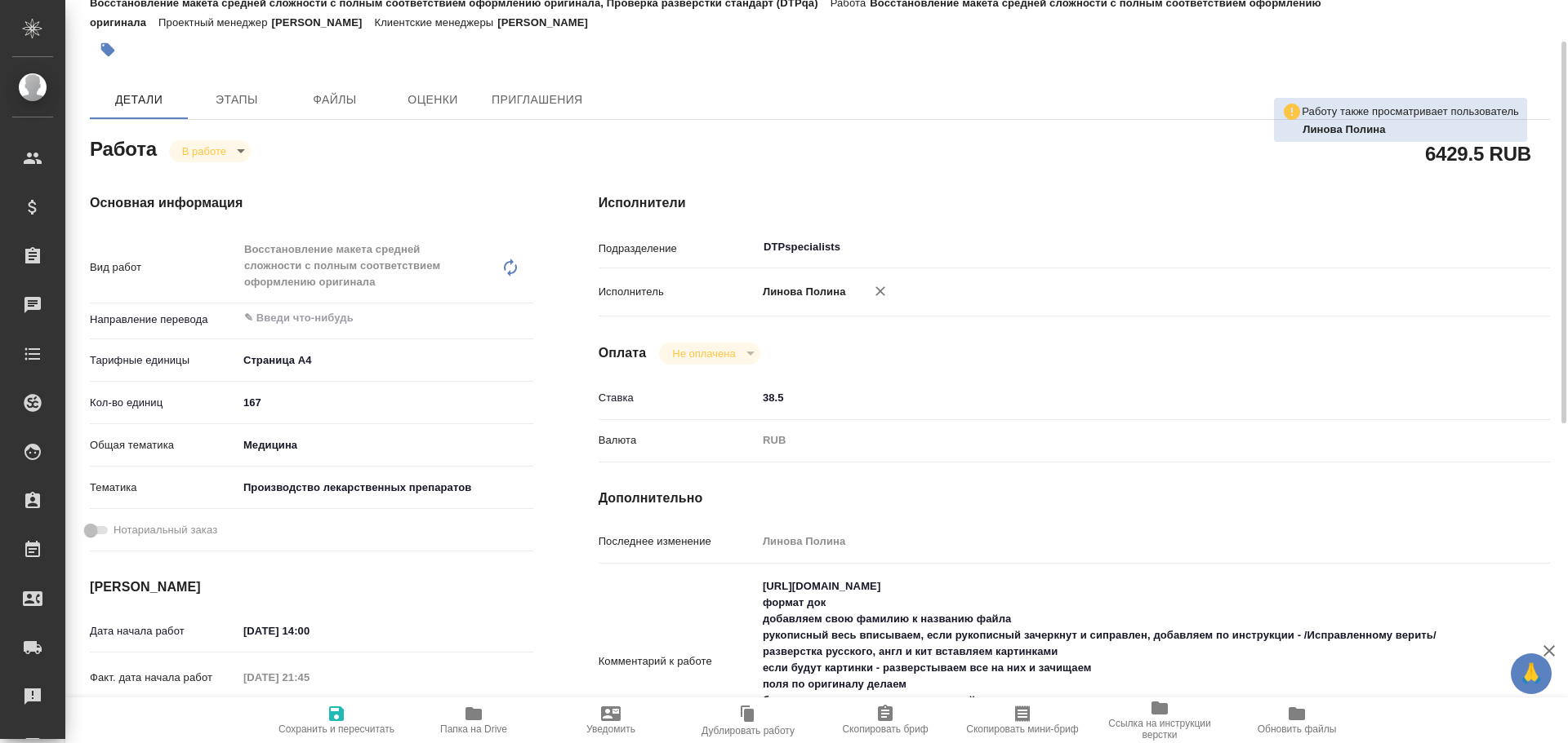
scroll to position [163, 0]
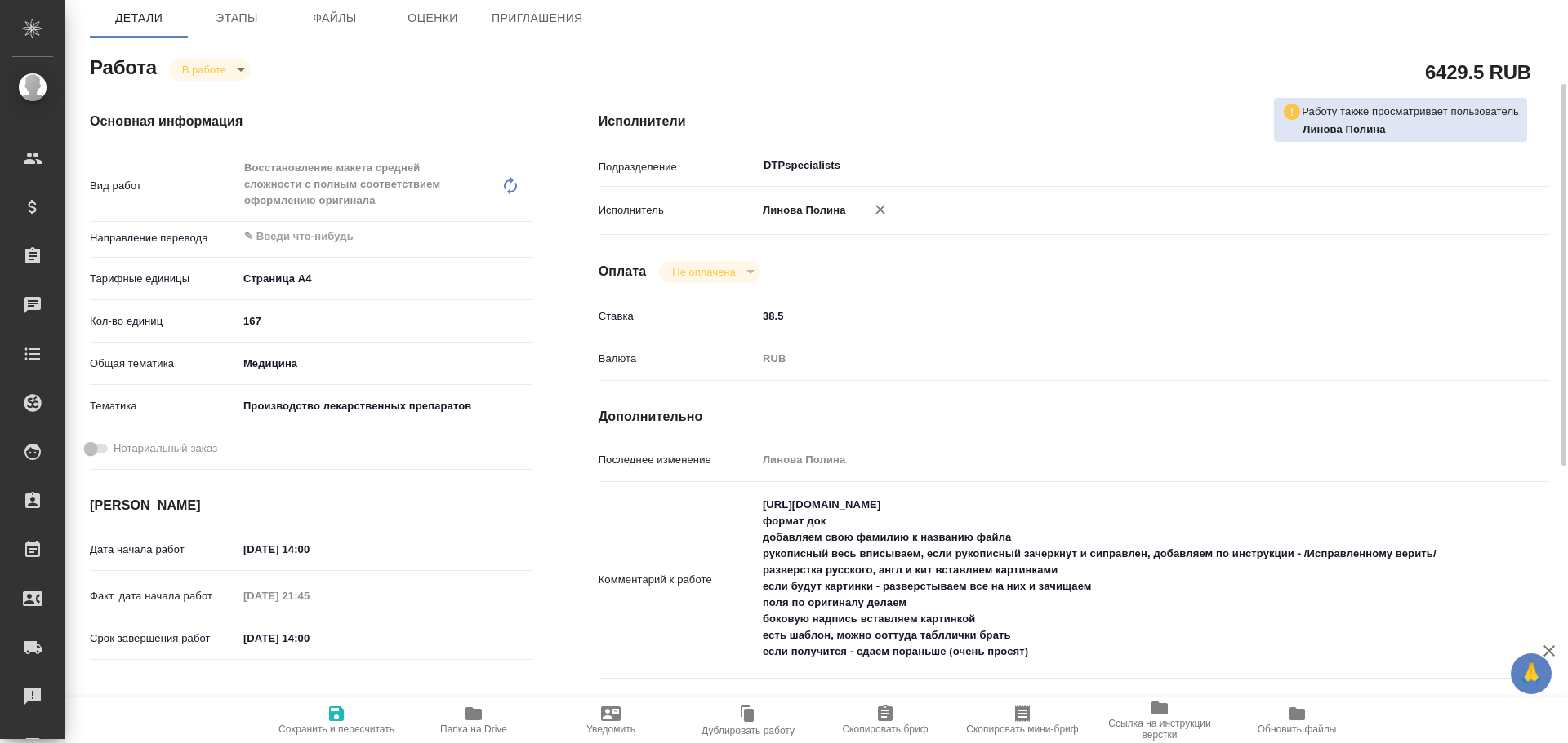
click at [467, 722] on icon "button" at bounding box center [474, 714] width 20 height 20
